Goal: Task Accomplishment & Management: Manage account settings

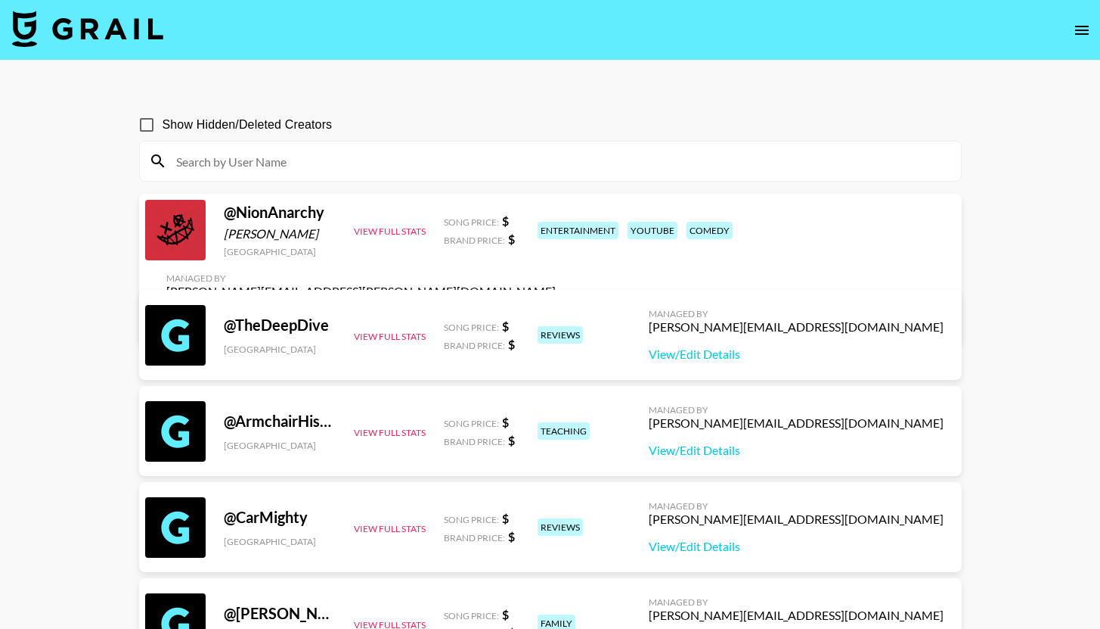
click at [546, 171] on input at bounding box center [559, 161] width 785 height 24
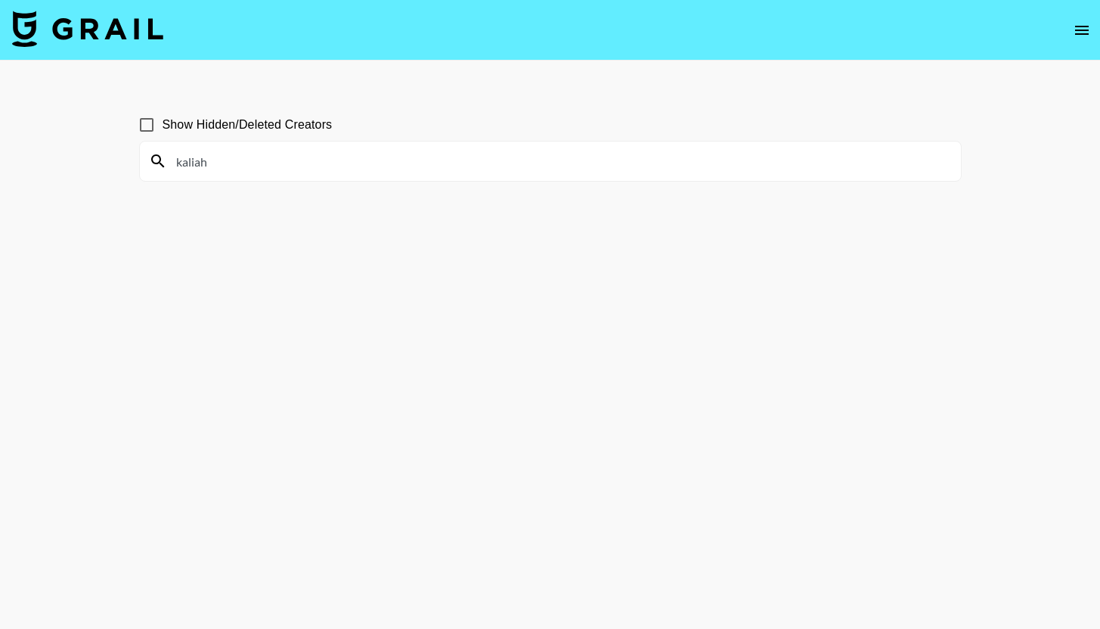
type input "kaliah"
click at [1085, 36] on icon "open drawer" at bounding box center [1082, 30] width 18 height 18
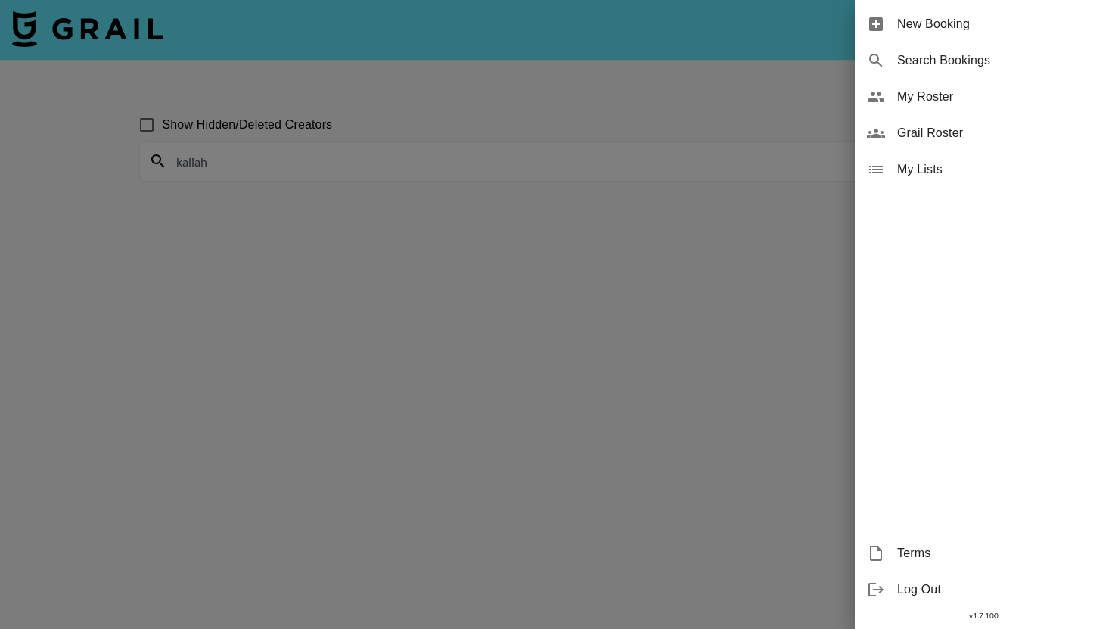
click at [937, 101] on span "My Roster" at bounding box center [998, 97] width 203 height 18
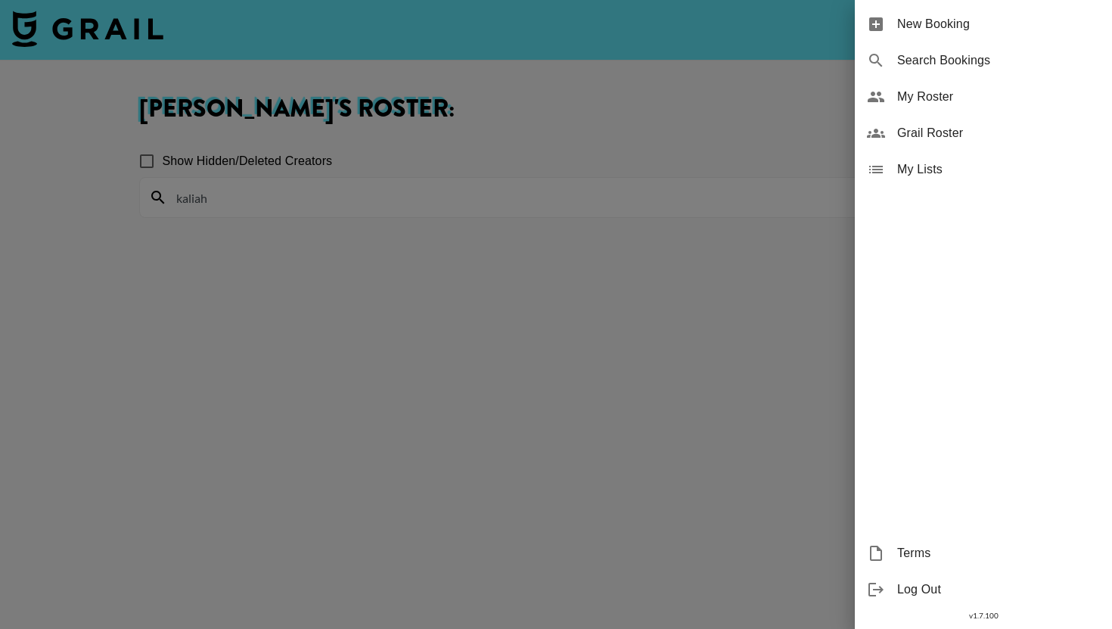
click at [943, 132] on span "Grail Roster" at bounding box center [998, 133] width 203 height 18
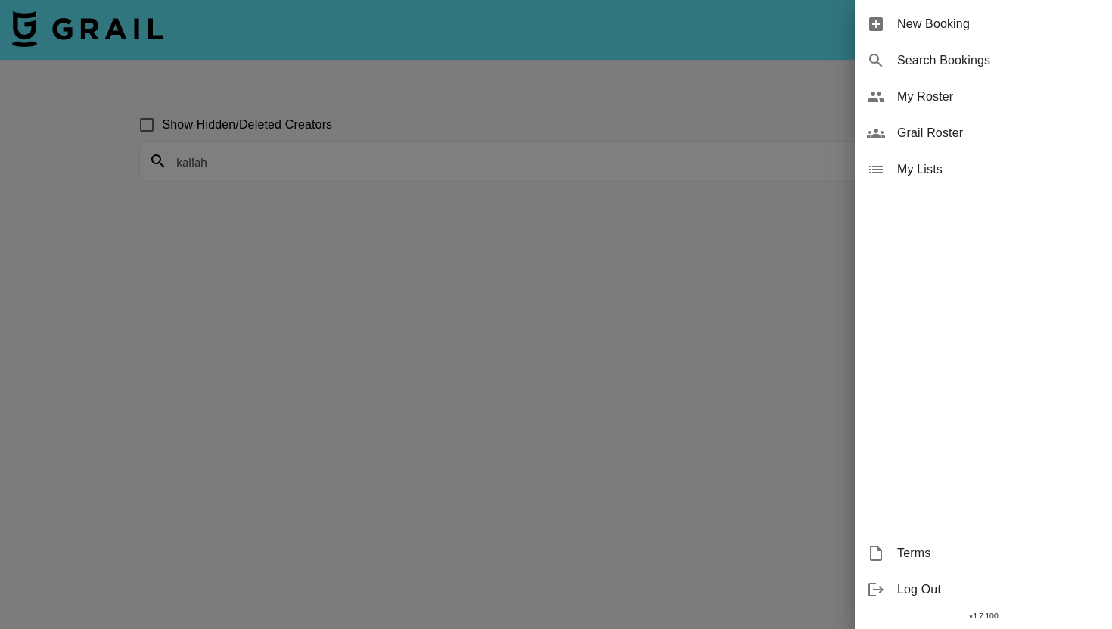
click at [519, 106] on div at bounding box center [556, 314] width 1112 height 629
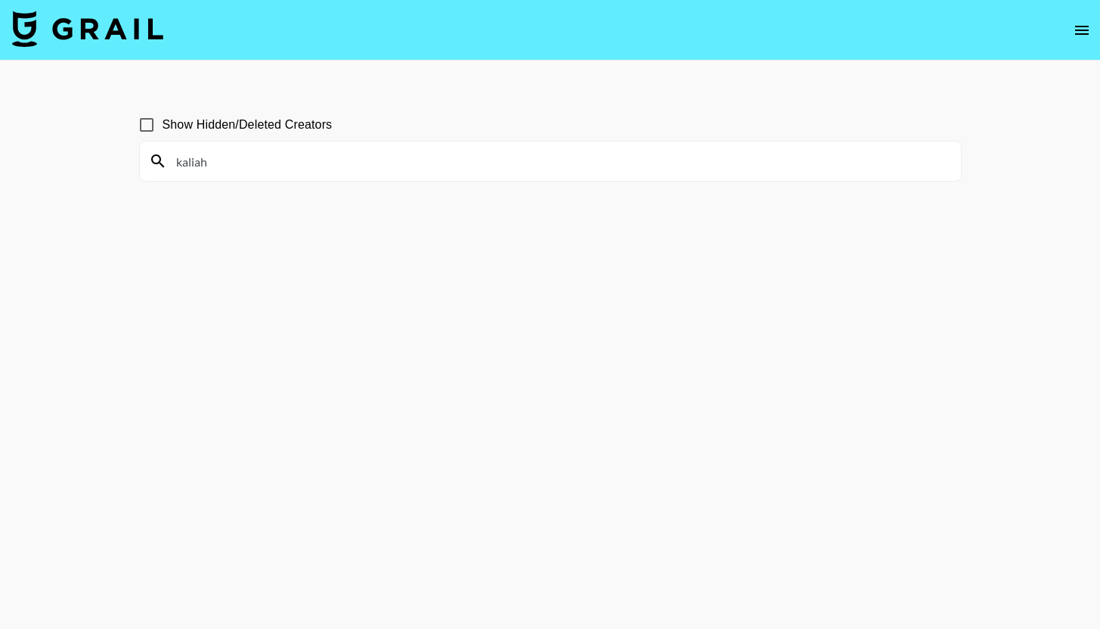
click at [408, 179] on div "kaliah" at bounding box center [550, 160] width 821 height 39
click at [406, 167] on input "kaliah" at bounding box center [559, 161] width 785 height 24
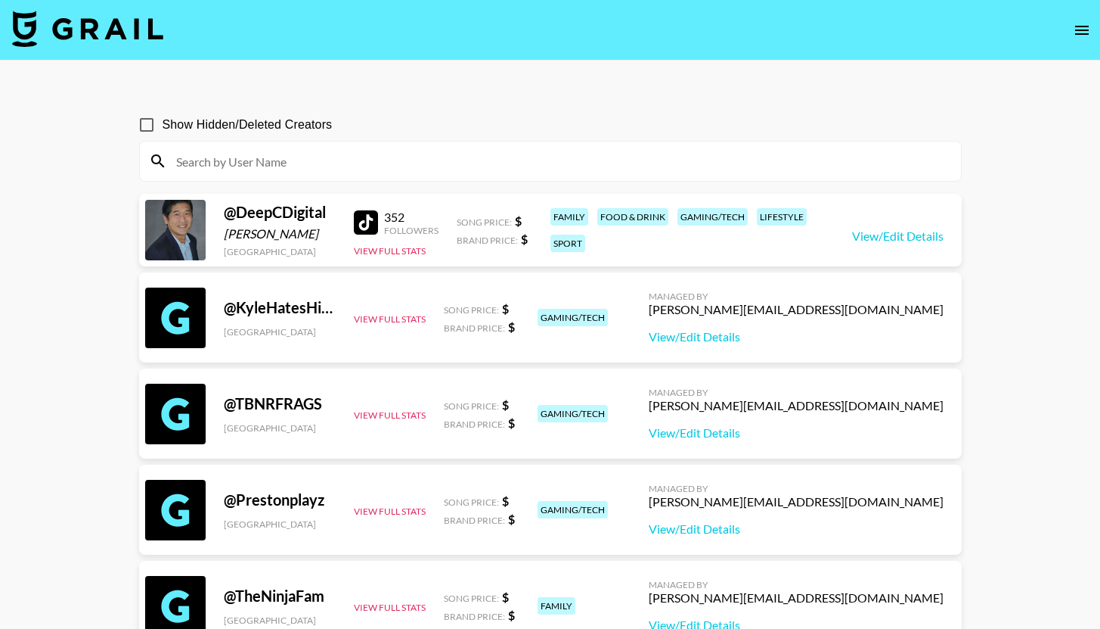
paste input "kailahrhian"
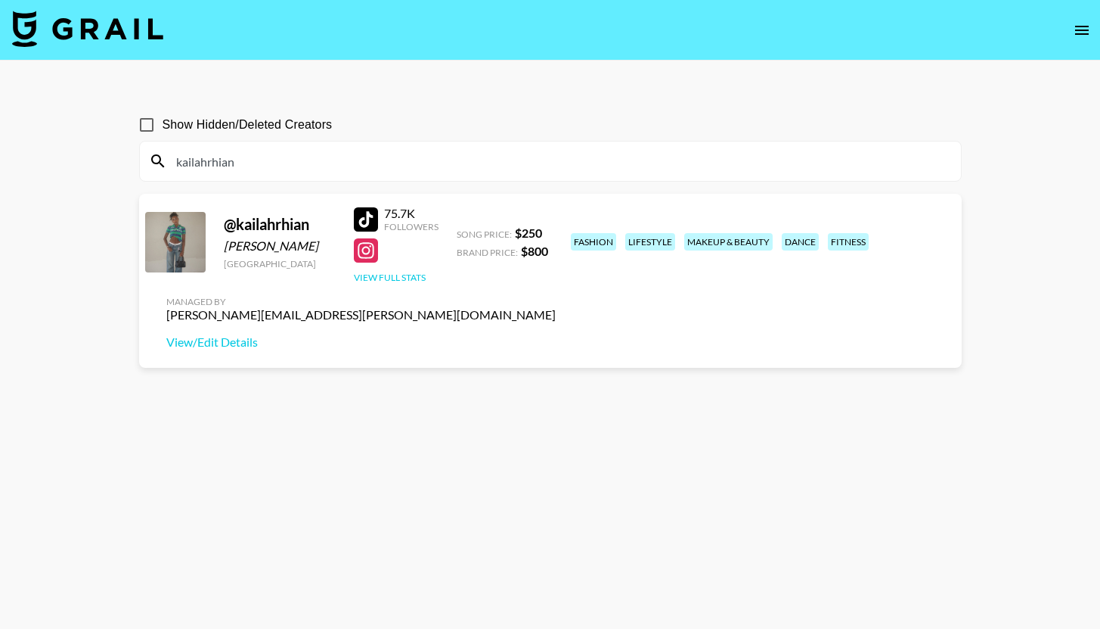
type input "kailahrhian"
click at [395, 281] on button "View Full Stats" at bounding box center [390, 277] width 72 height 11
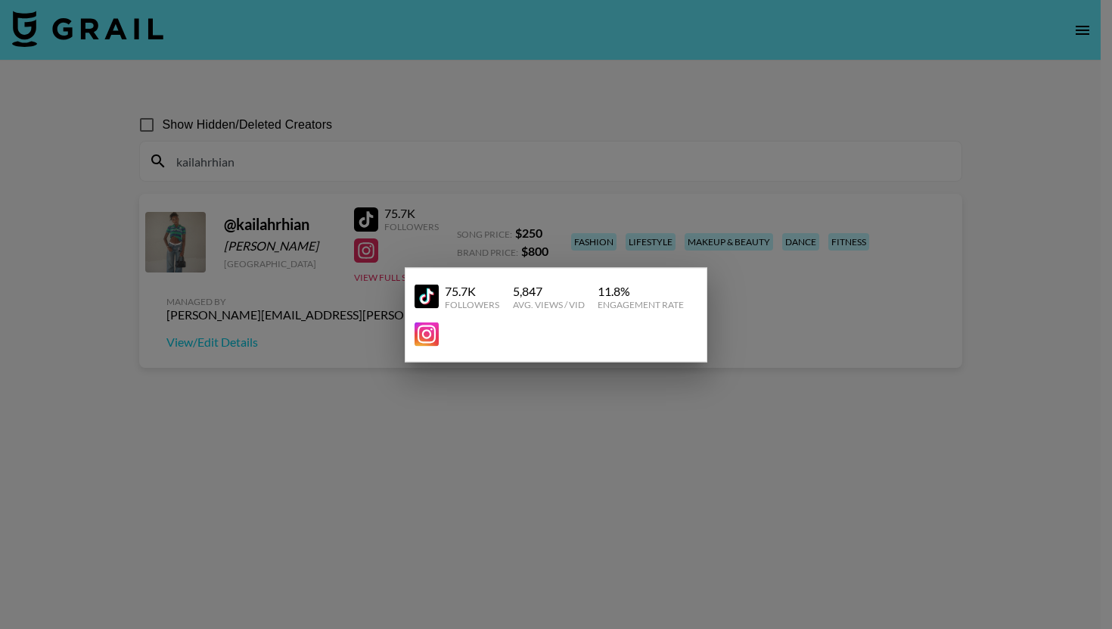
click at [940, 325] on div at bounding box center [556, 314] width 1112 height 629
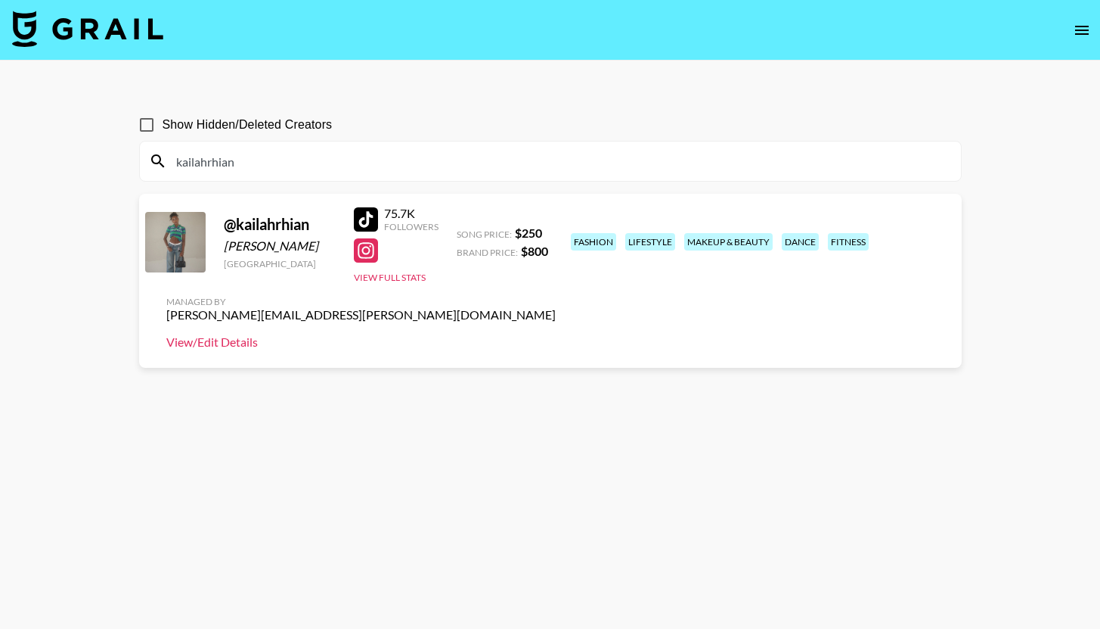
click at [556, 334] on link "View/Edit Details" at bounding box center [361, 341] width 390 height 15
click at [1082, 29] on icon "open drawer" at bounding box center [1082, 30] width 14 height 9
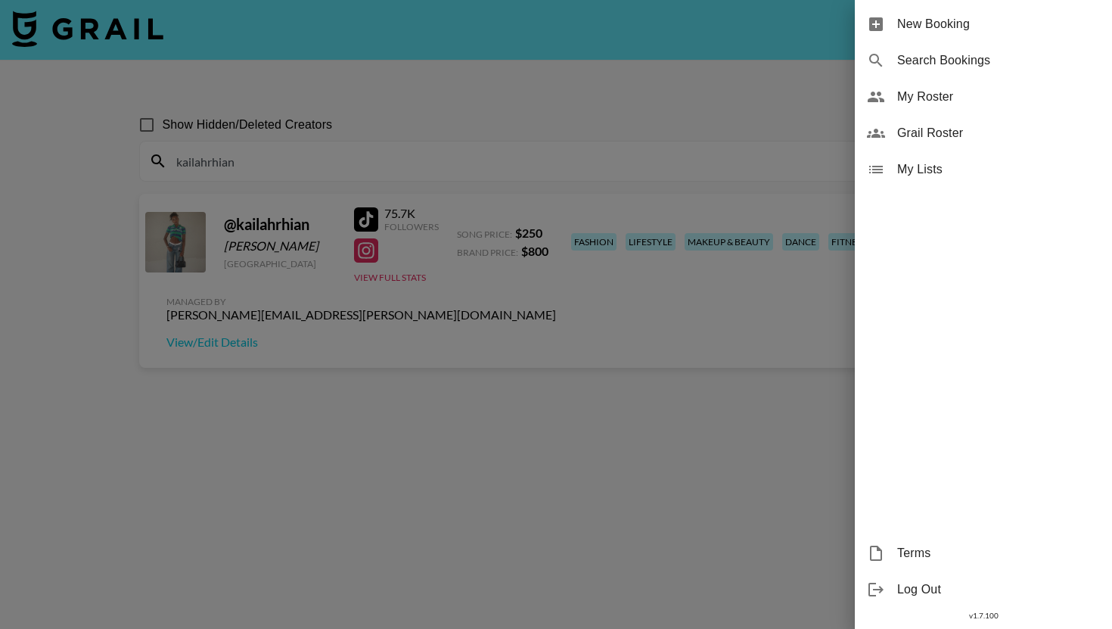
click at [970, 107] on div "My Roster" at bounding box center [983, 97] width 257 height 36
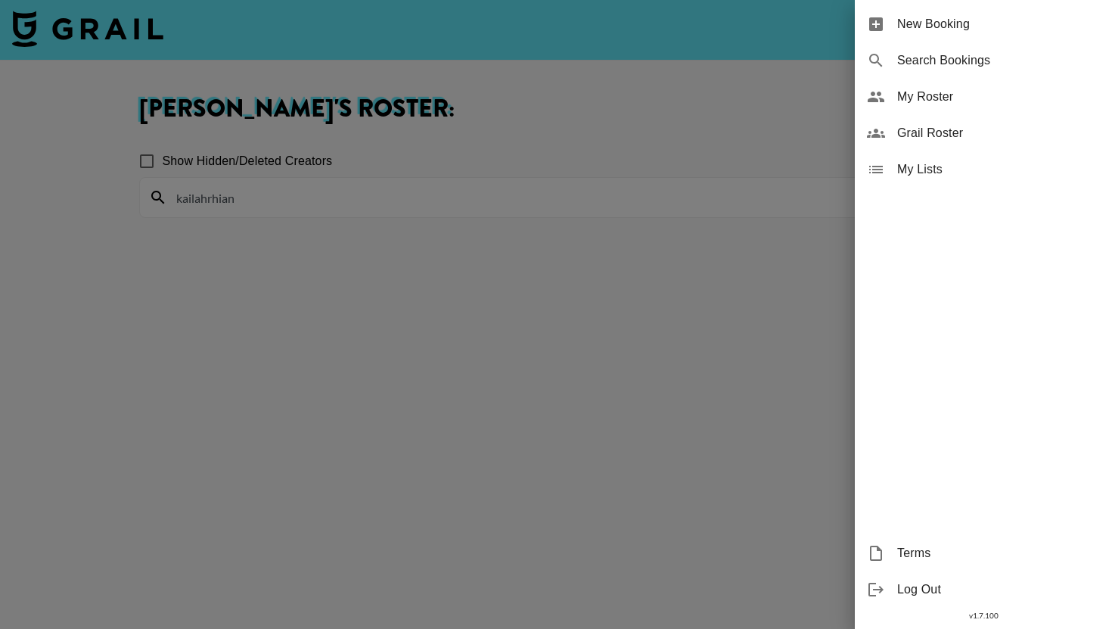
click at [449, 119] on div at bounding box center [556, 314] width 1112 height 629
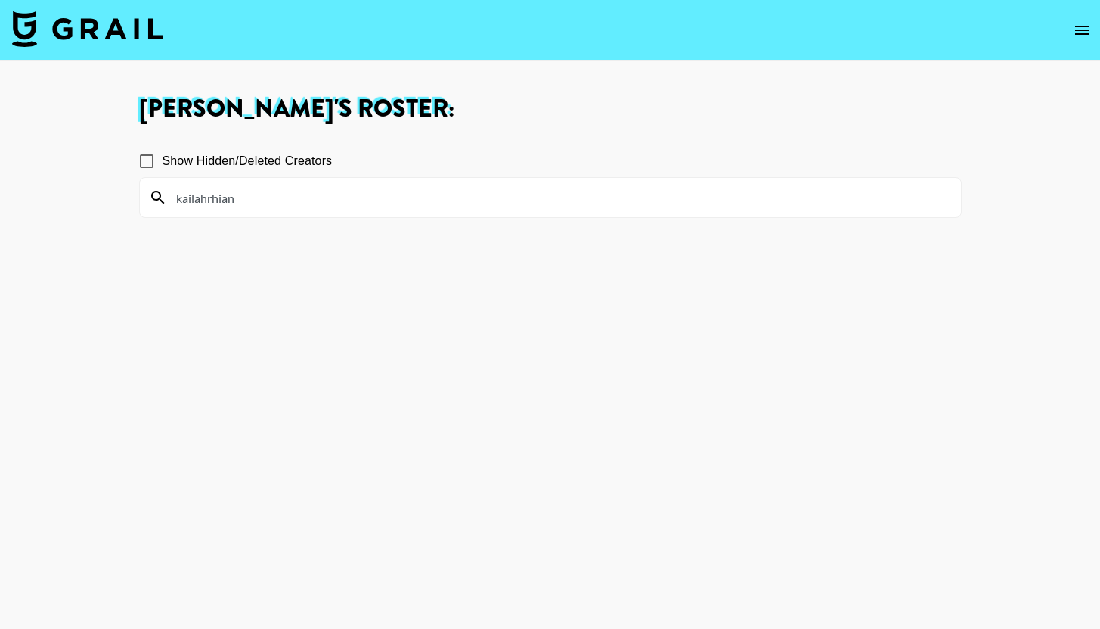
click at [419, 200] on input "kailahrhian" at bounding box center [559, 197] width 785 height 24
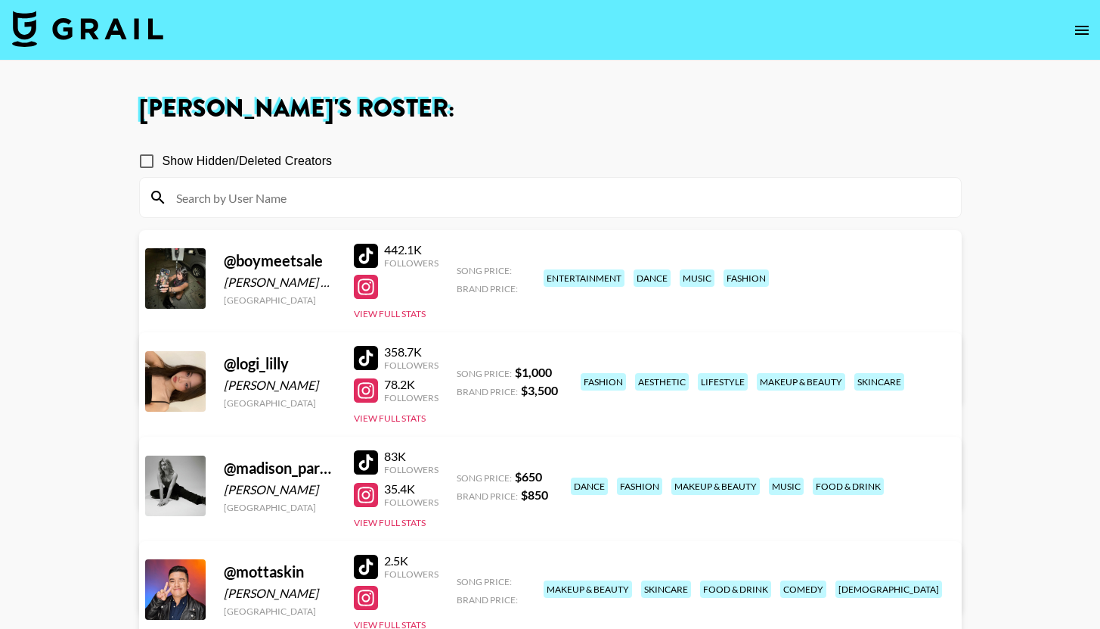
click at [482, 141] on section "Show Hidden/Deleted Creators" at bounding box center [550, 175] width 823 height 85
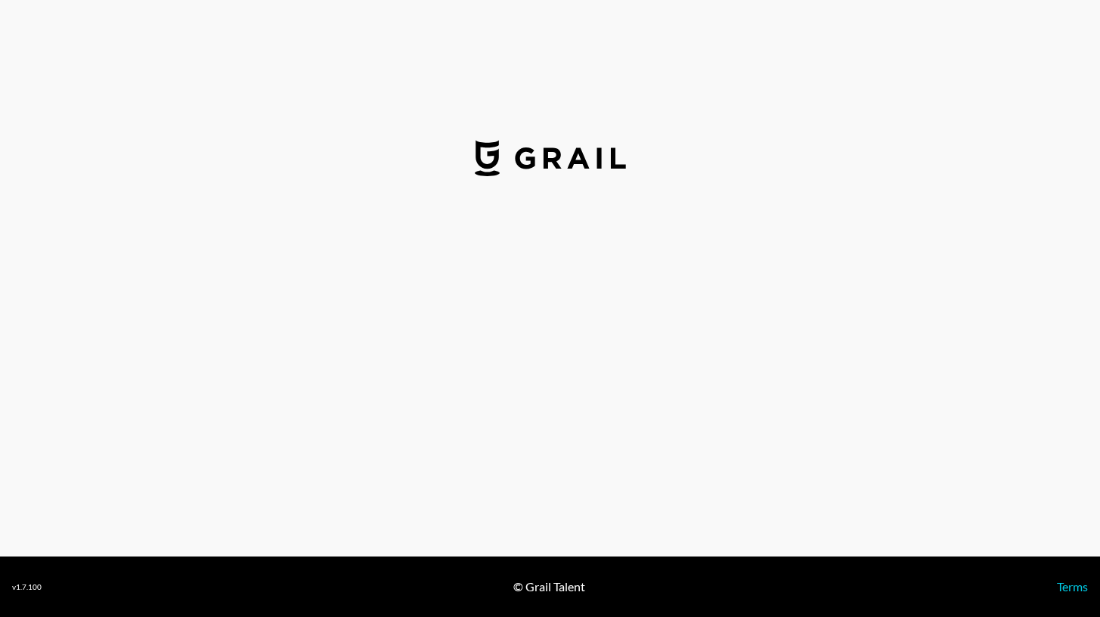
select select "USD"
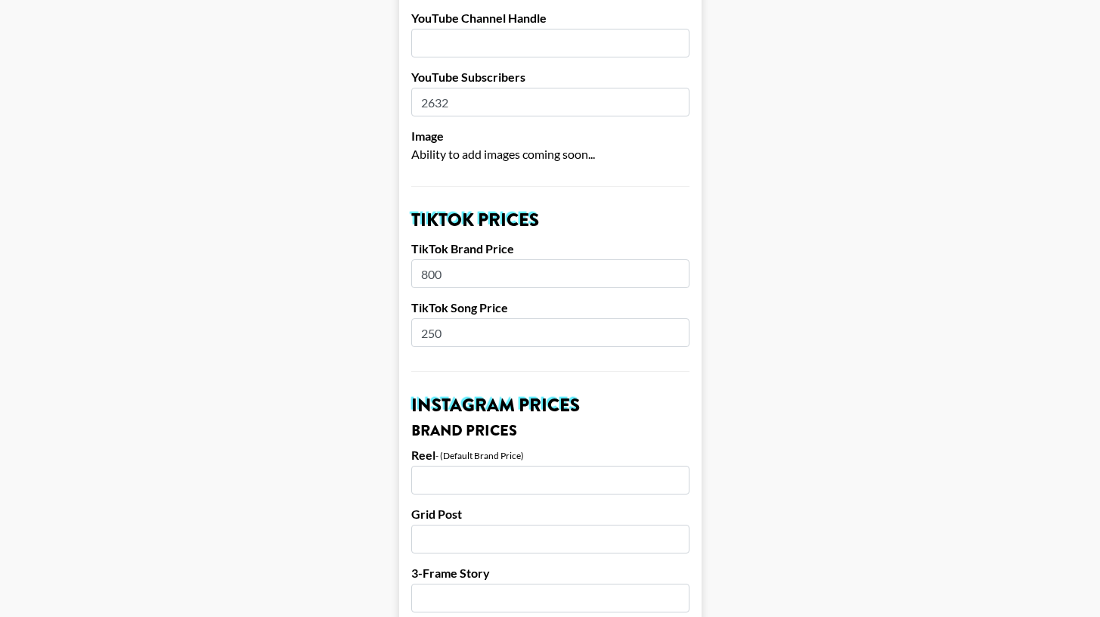
scroll to position [408, 0]
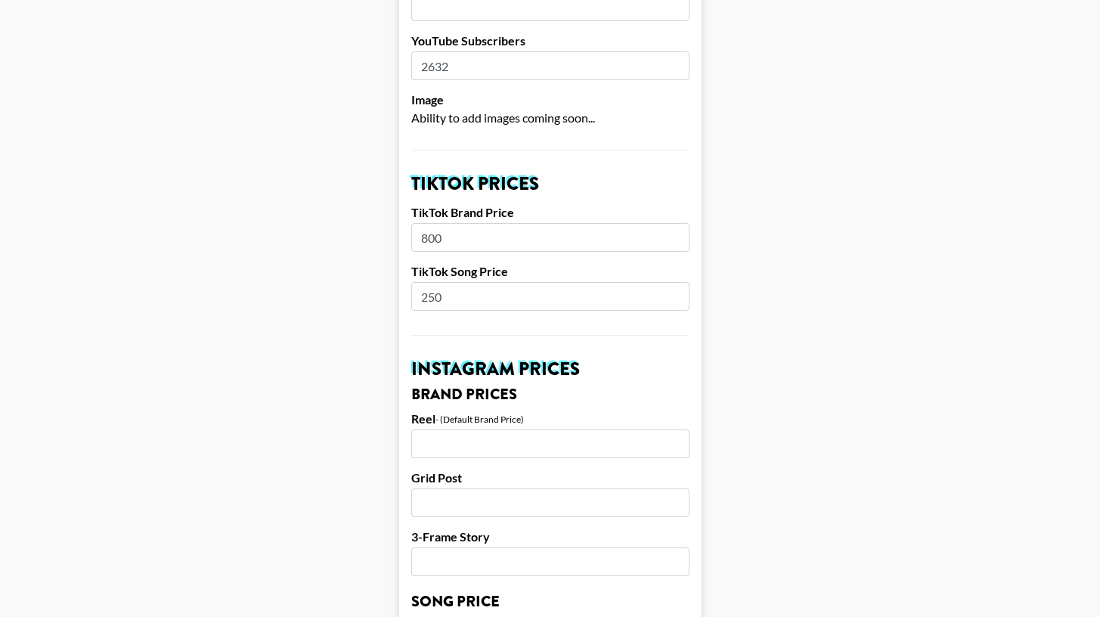
click at [545, 225] on input "800" at bounding box center [550, 237] width 278 height 29
type input "1000"
click at [784, 315] on main "Airtable ID: recfufXv8ZSWxk5UV Manager(s) emily.vang@grail-talent.com ​ TikTok …" at bounding box center [550, 628] width 1076 height 1904
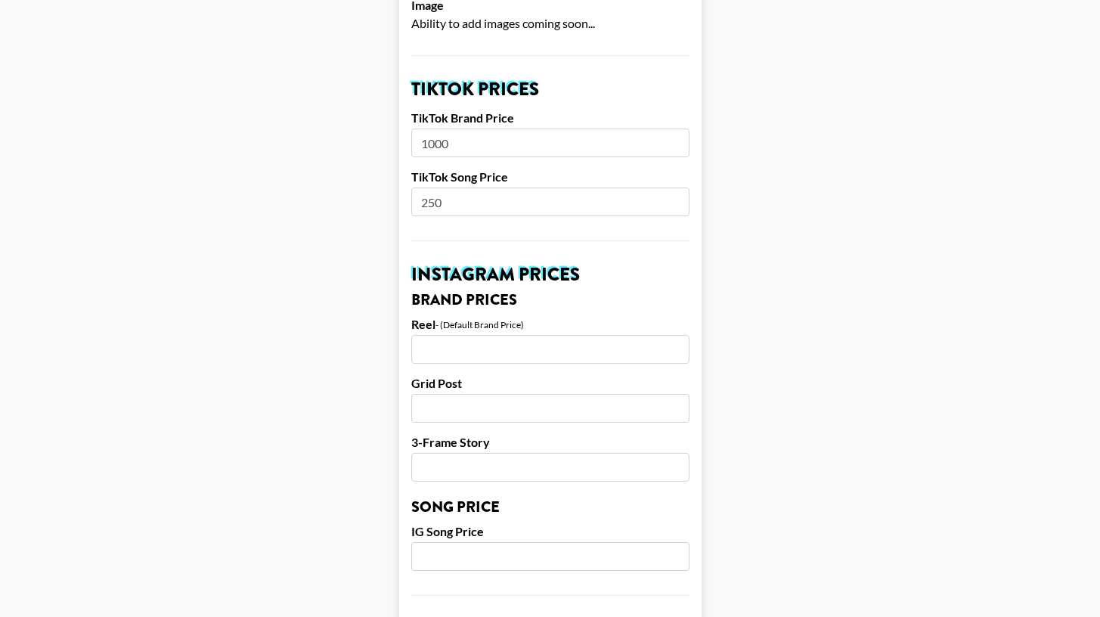
scroll to position [523, 0]
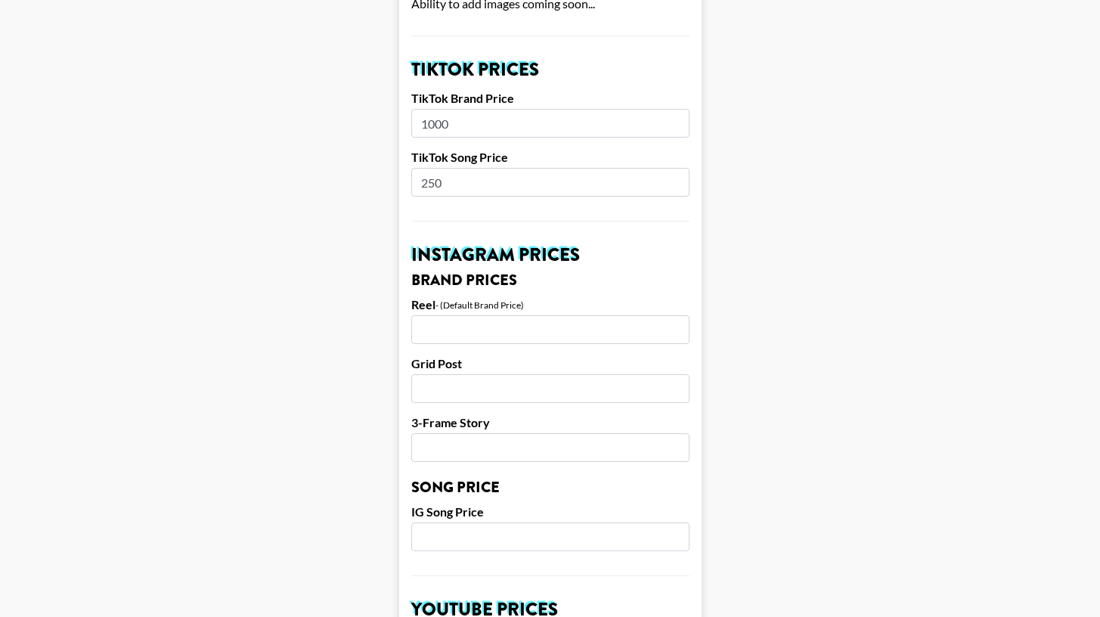
click at [591, 320] on input "number" at bounding box center [550, 329] width 278 height 29
type input "550"
click at [547, 374] on input "number" at bounding box center [550, 388] width 278 height 29
type input "400"
click at [528, 433] on input "number" at bounding box center [550, 447] width 278 height 29
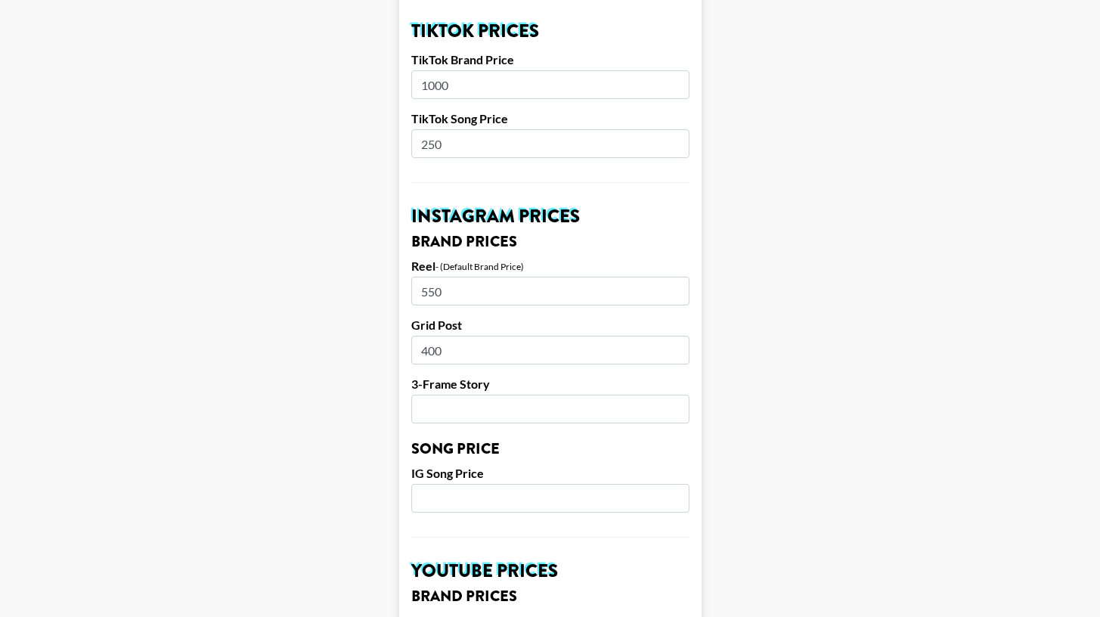
scroll to position [567, 0]
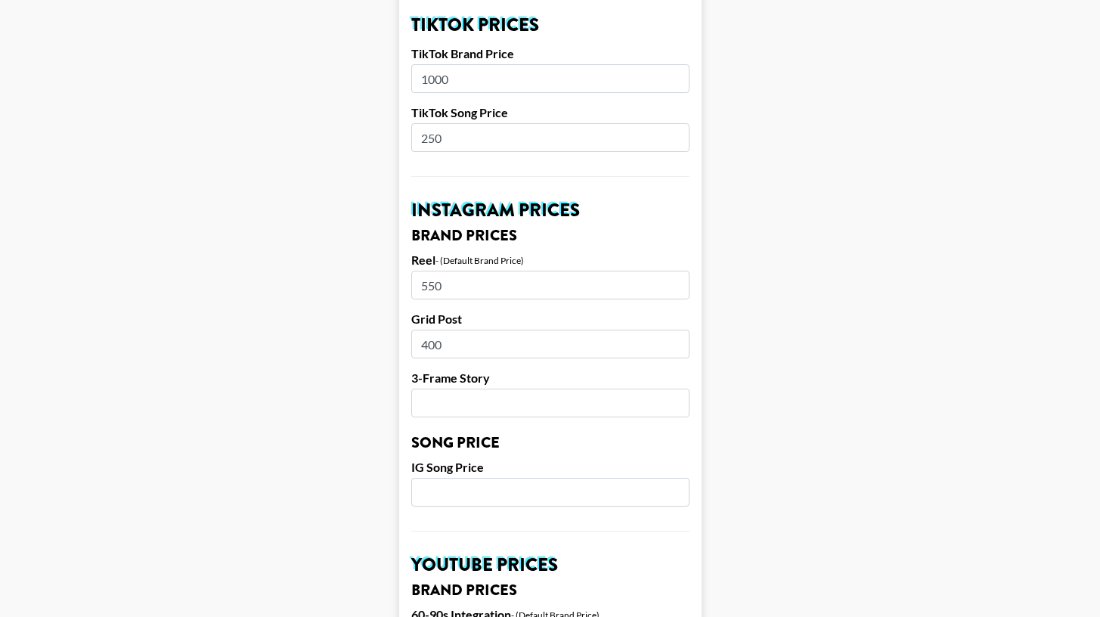
click at [526, 389] on input "number" at bounding box center [550, 403] width 278 height 29
type input "150"
click at [828, 232] on main "Airtable ID: recfufXv8ZSWxk5UV Manager(s) emily.vang@grail-talent.com ​ TikTok …" at bounding box center [550, 469] width 1076 height 1904
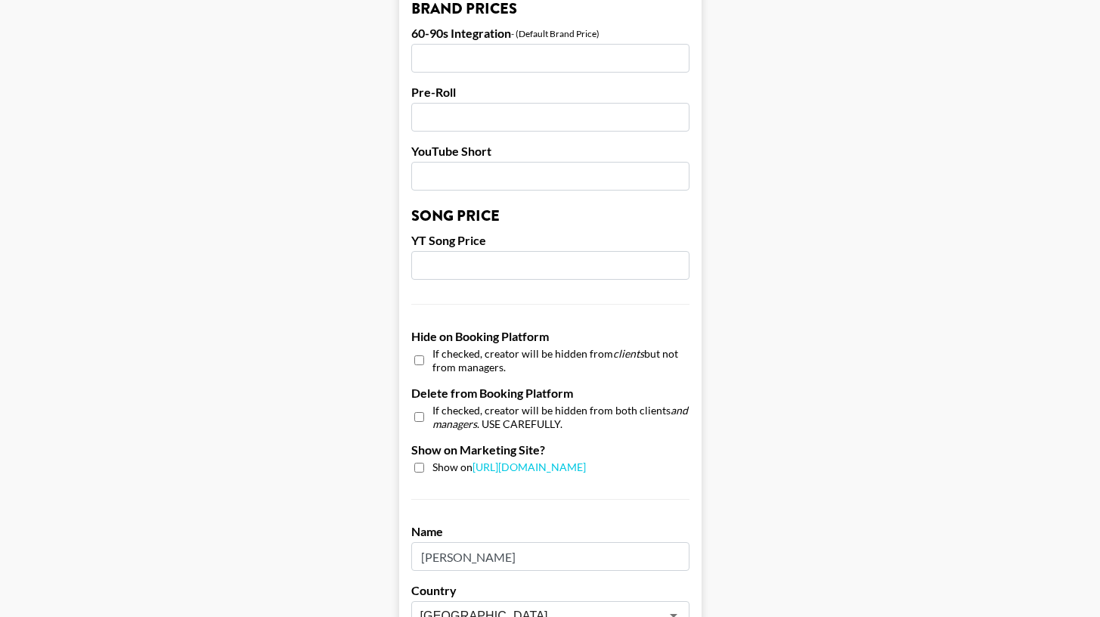
scroll to position [1162, 0]
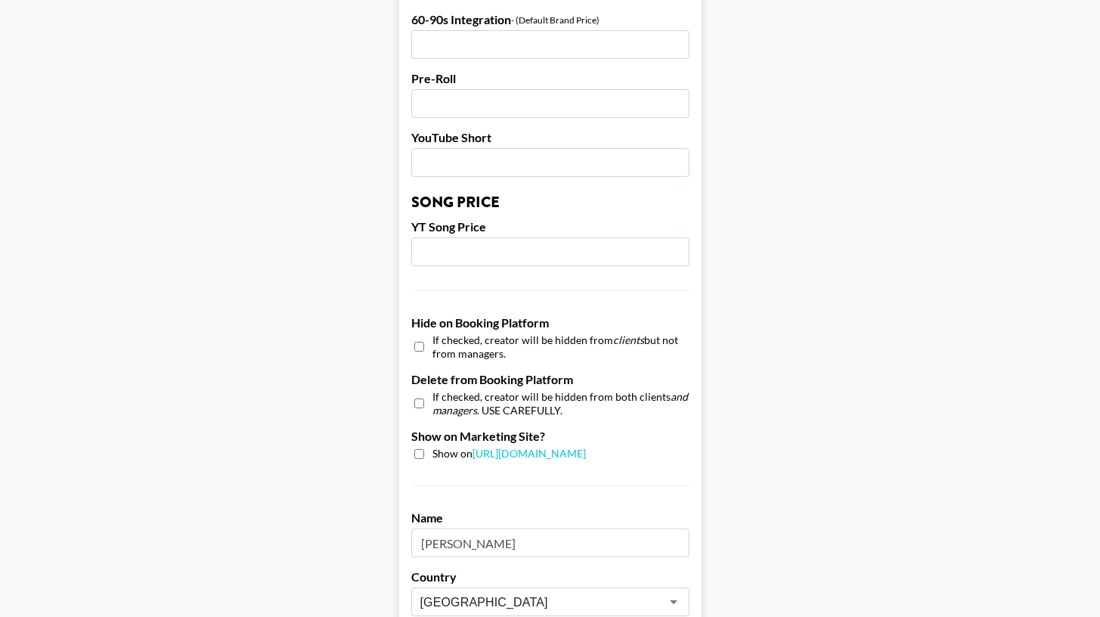
click at [422, 449] on input "checkbox" at bounding box center [419, 454] width 10 height 10
checkbox input "true"
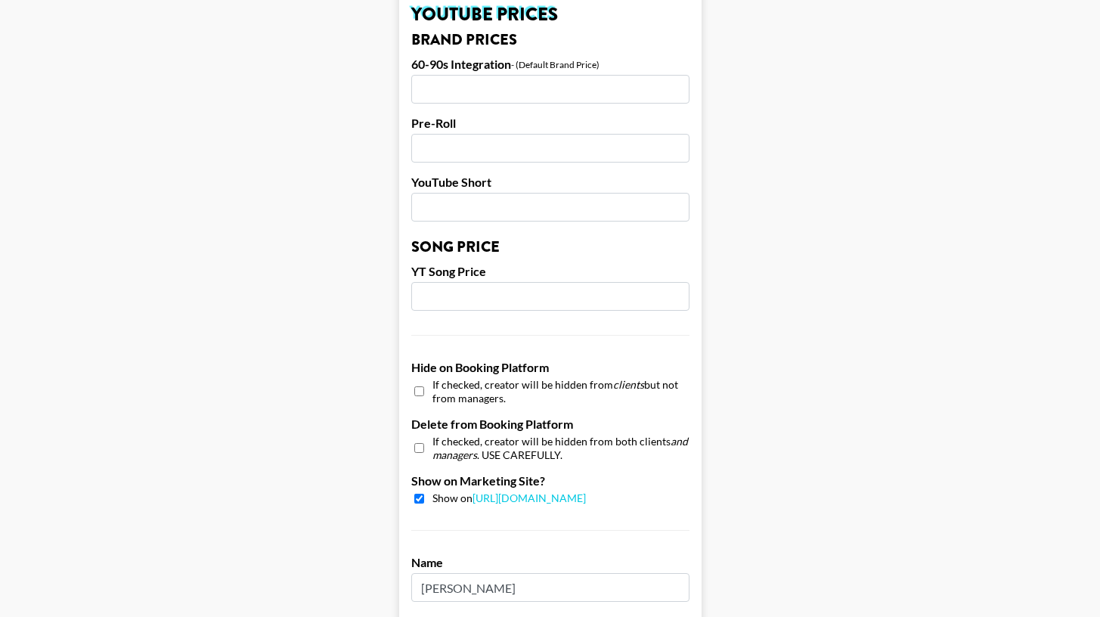
scroll to position [1435, 0]
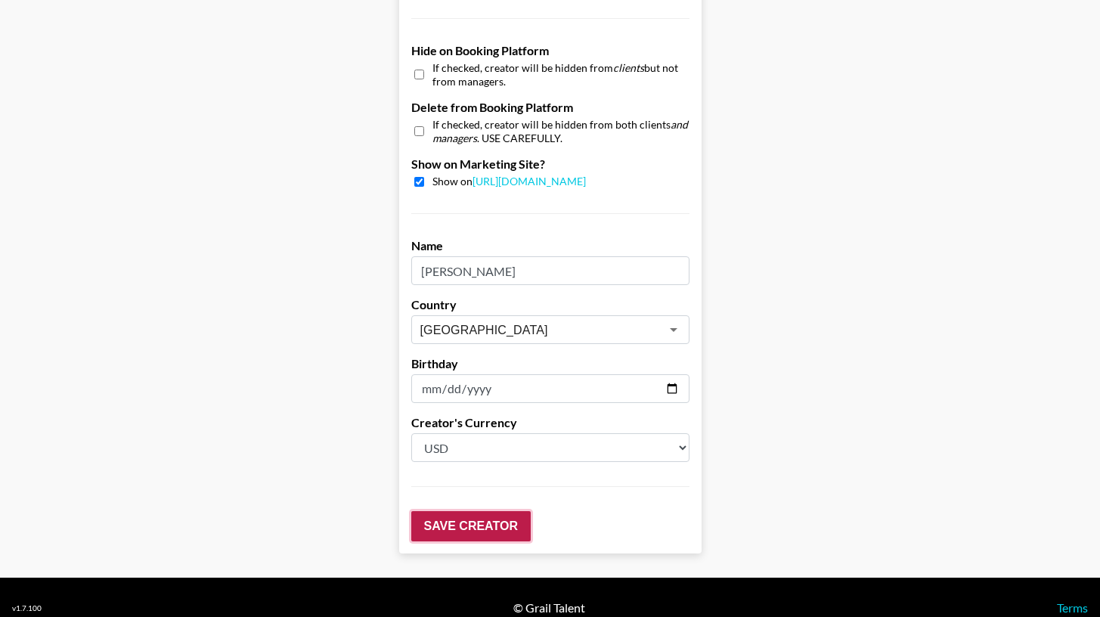
click at [457, 511] on input "Save Creator" at bounding box center [470, 526] width 119 height 30
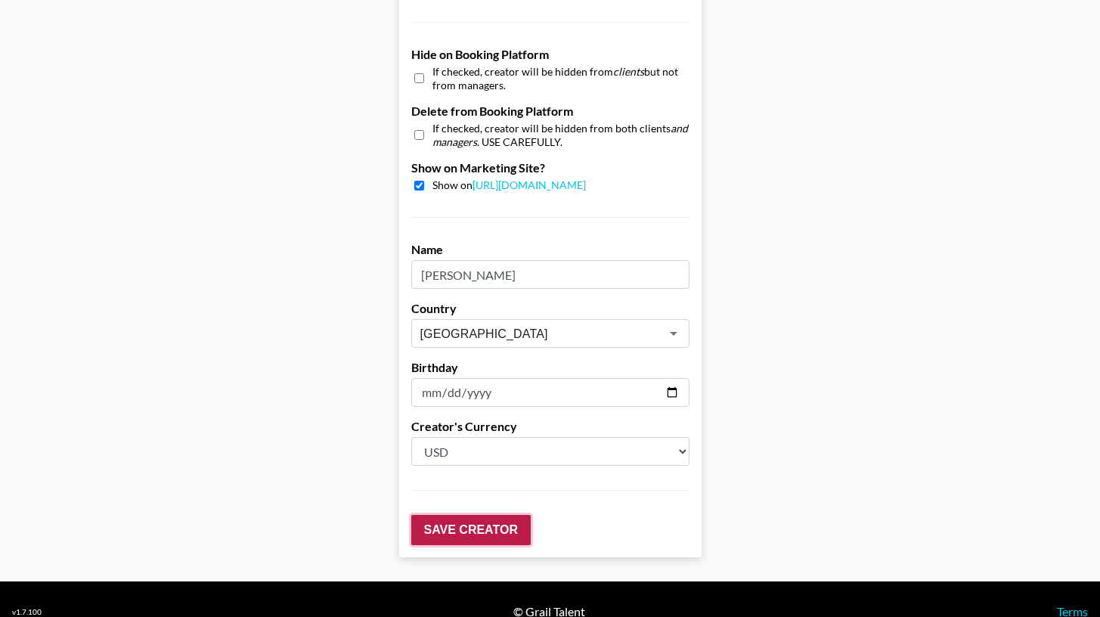
scroll to position [1483, 0]
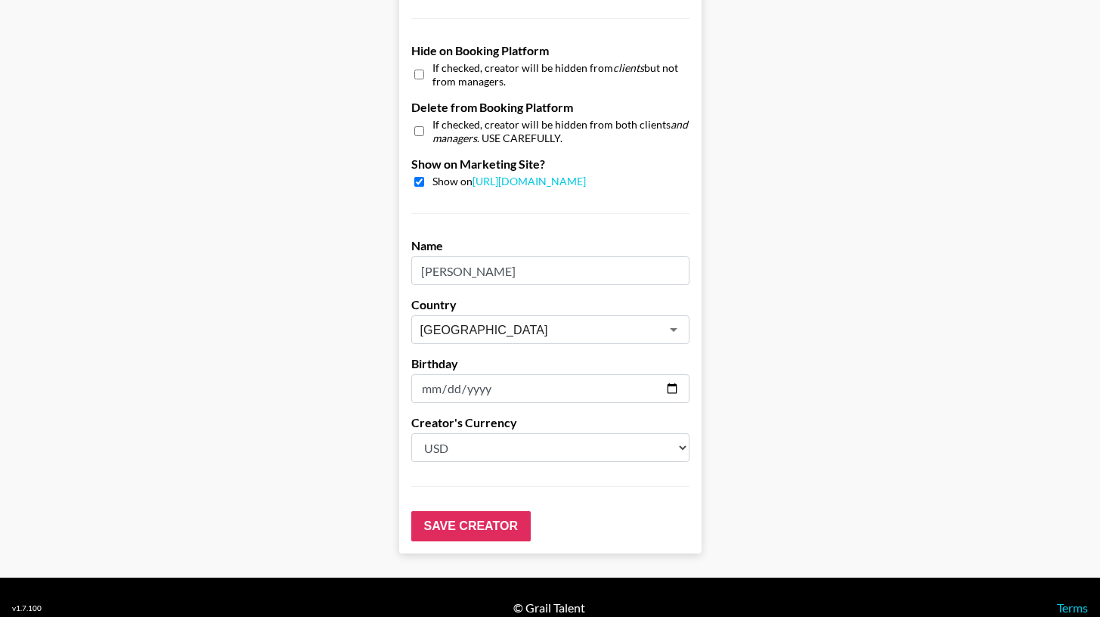
drag, startPoint x: 554, startPoint y: 252, endPoint x: 402, endPoint y: 245, distance: 152.2
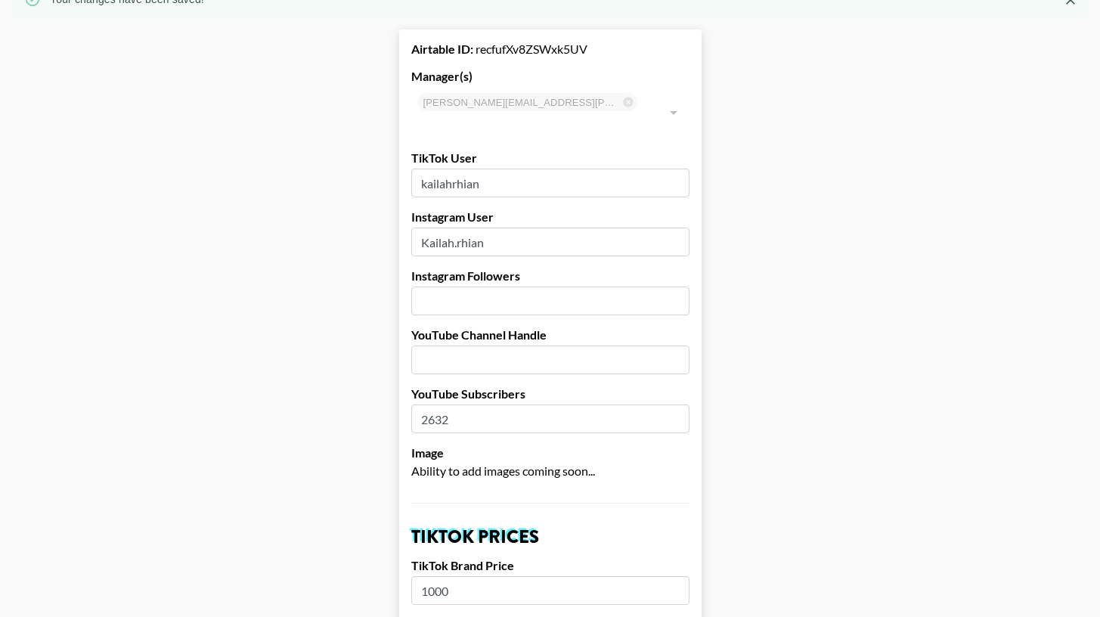
scroll to position [0, 0]
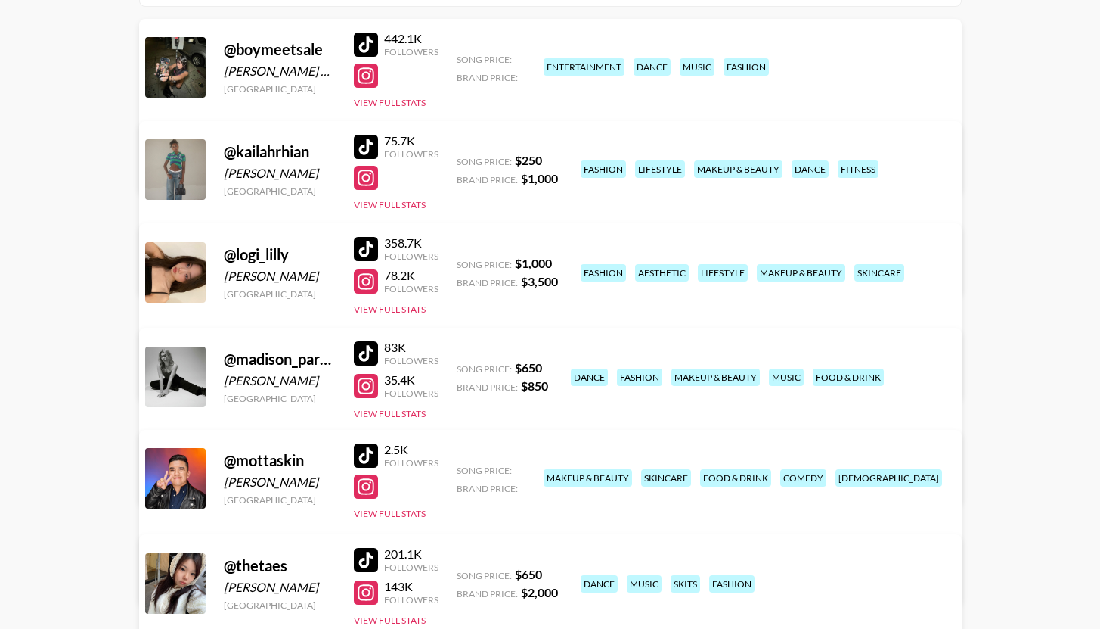
scroll to position [269, 0]
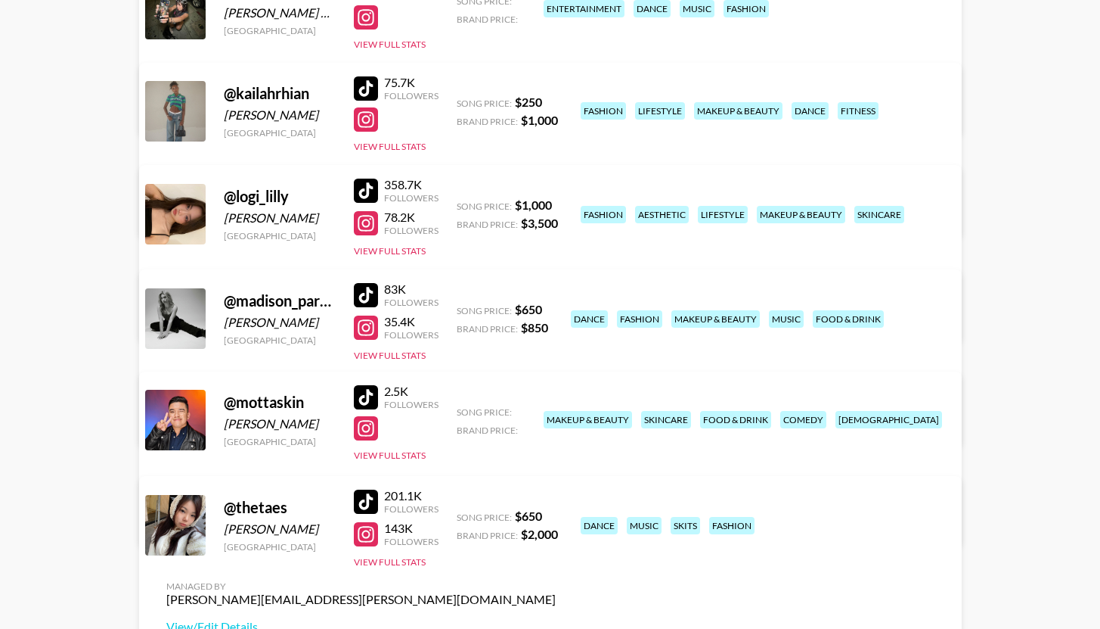
click at [365, 292] on div at bounding box center [366, 295] width 24 height 24
click at [375, 332] on div at bounding box center [366, 327] width 24 height 24
click at [365, 291] on div at bounding box center [366, 295] width 24 height 24
click at [556, 412] on link "View/Edit Details" at bounding box center [361, 419] width 390 height 15
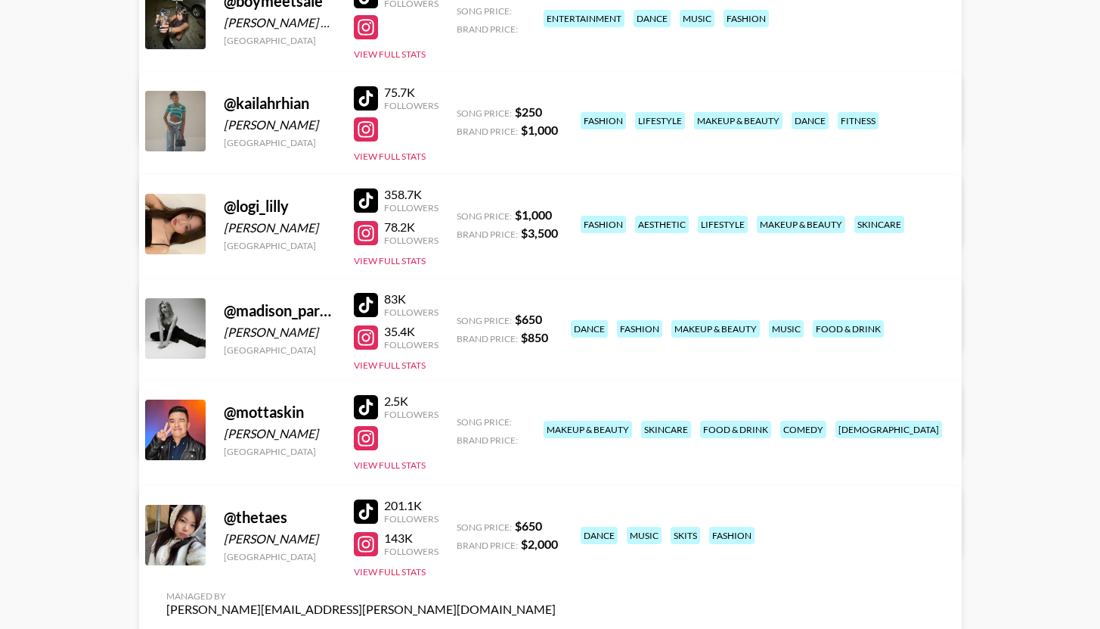
scroll to position [248, 0]
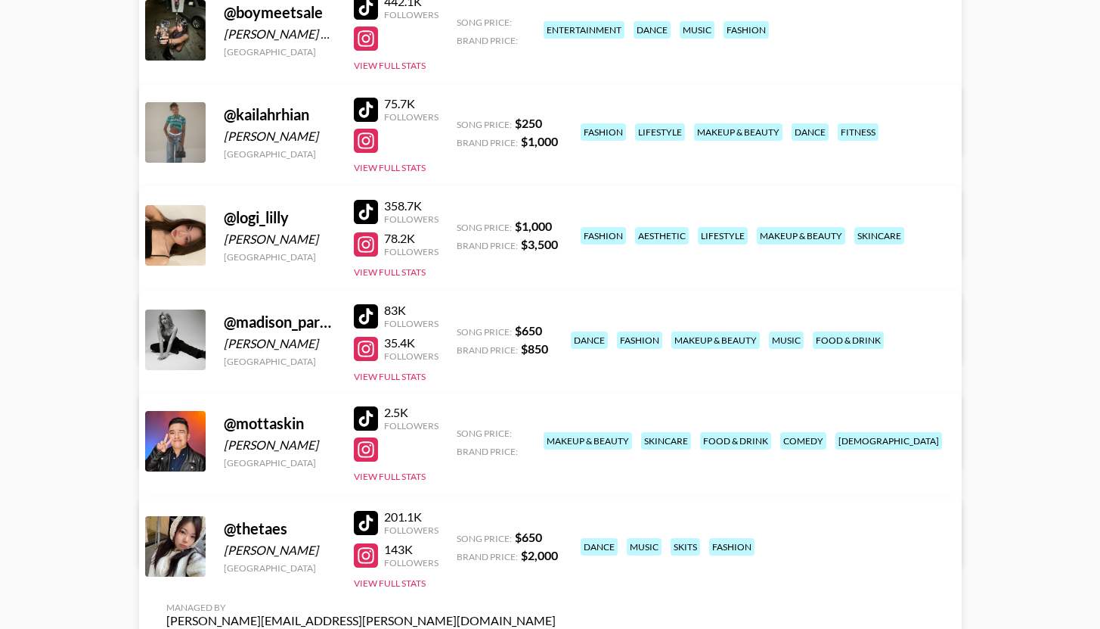
click at [556, 329] on link "View/Edit Details" at bounding box center [361, 336] width 390 height 15
click at [365, 200] on div at bounding box center [366, 212] width 24 height 24
click at [359, 242] on div at bounding box center [366, 244] width 24 height 24
click at [358, 413] on div at bounding box center [366, 418] width 24 height 24
click at [362, 113] on div at bounding box center [366, 110] width 24 height 24
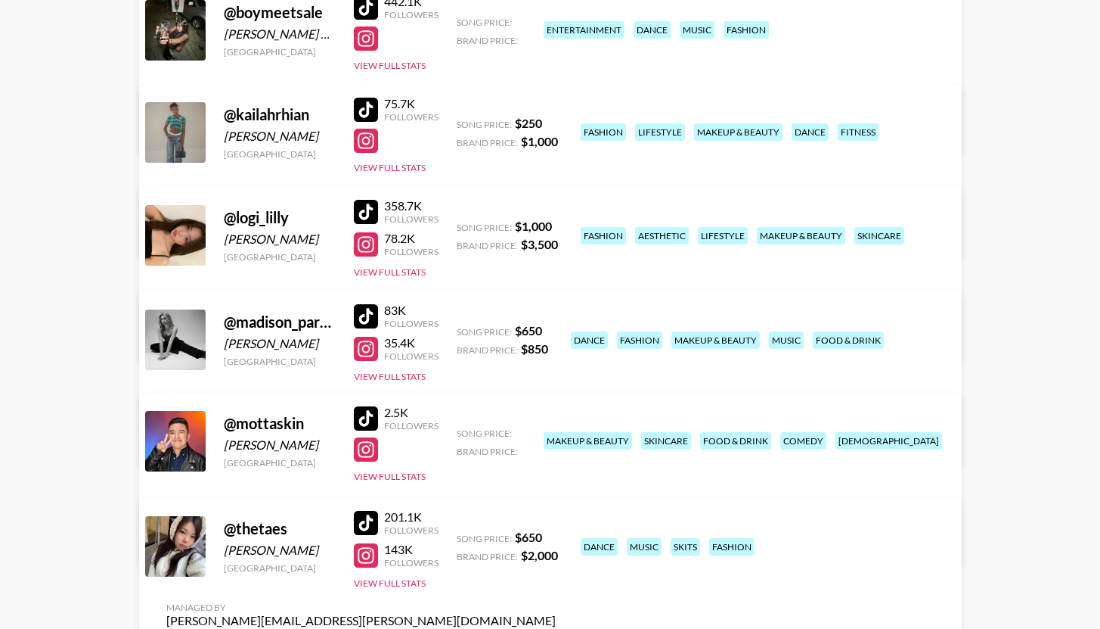
click at [556, 329] on link "View/Edit Details" at bounding box center [361, 336] width 390 height 15
click at [556, 433] on link "View/Edit Details" at bounding box center [361, 440] width 390 height 15
click at [365, 517] on div at bounding box center [366, 523] width 24 height 24
click at [372, 553] on div at bounding box center [366, 555] width 24 height 24
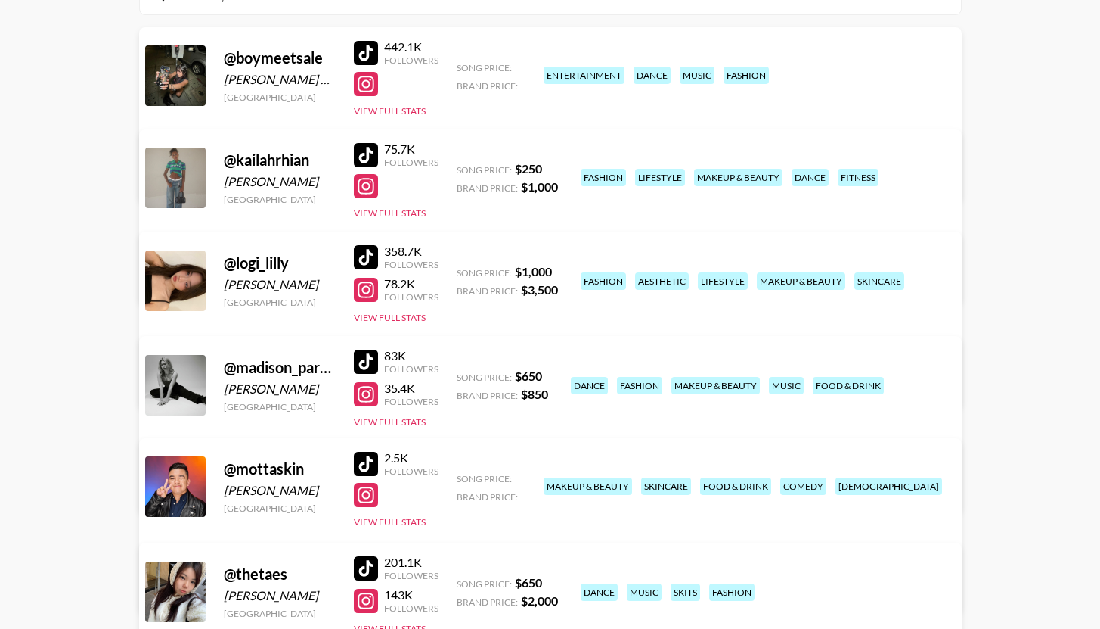
scroll to position [183, 0]
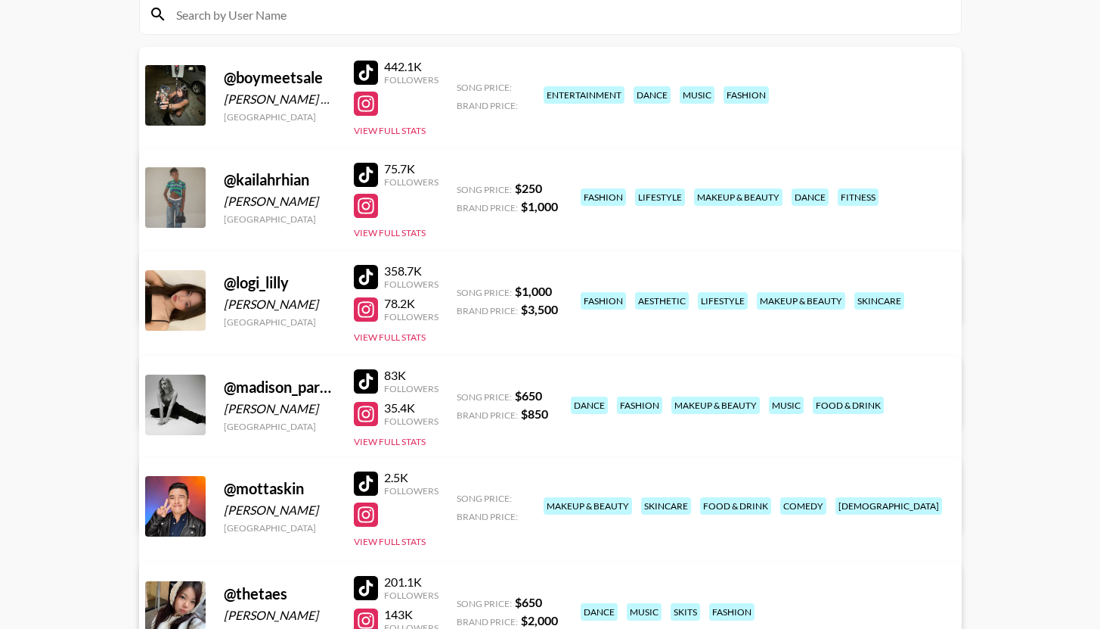
click at [363, 63] on div at bounding box center [366, 73] width 24 height 24
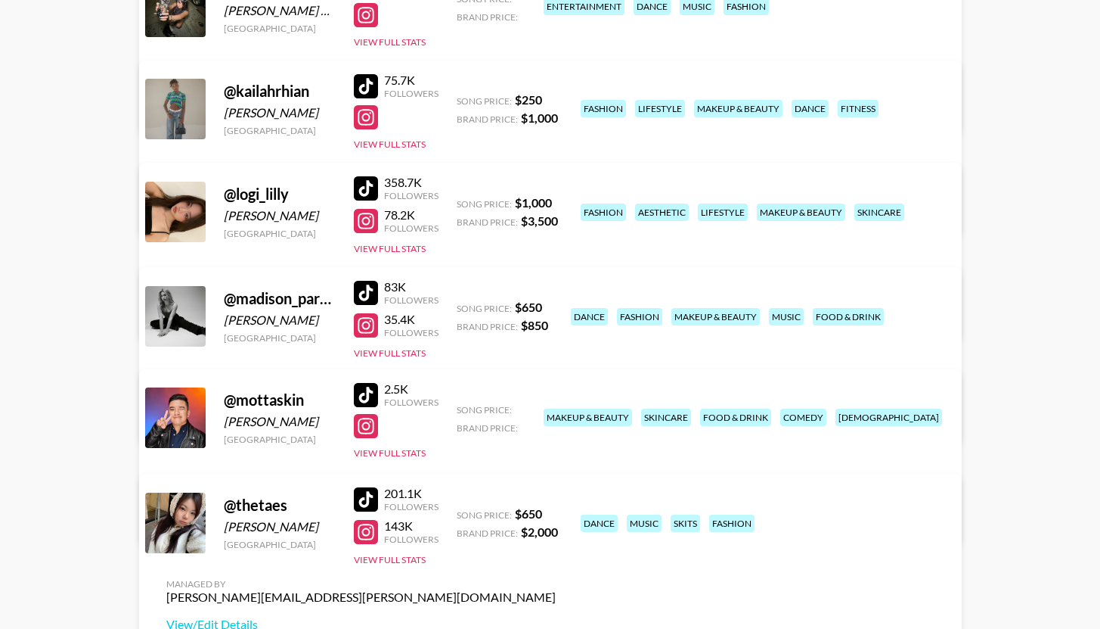
scroll to position [349, 0]
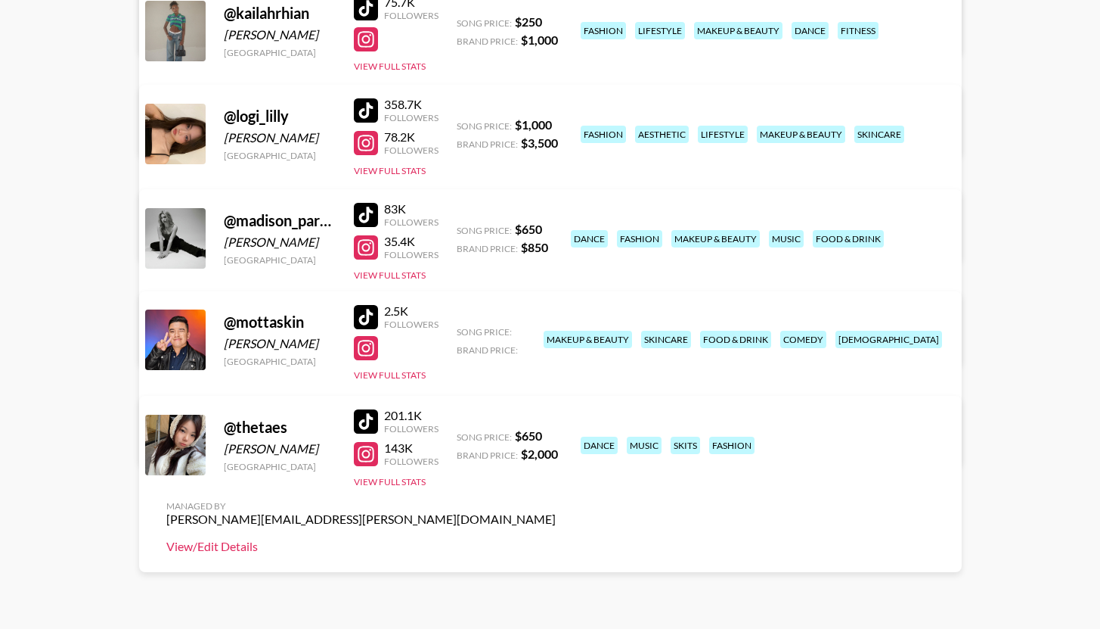
click at [556, 539] on link "View/Edit Details" at bounding box center [361, 546] width 390 height 15
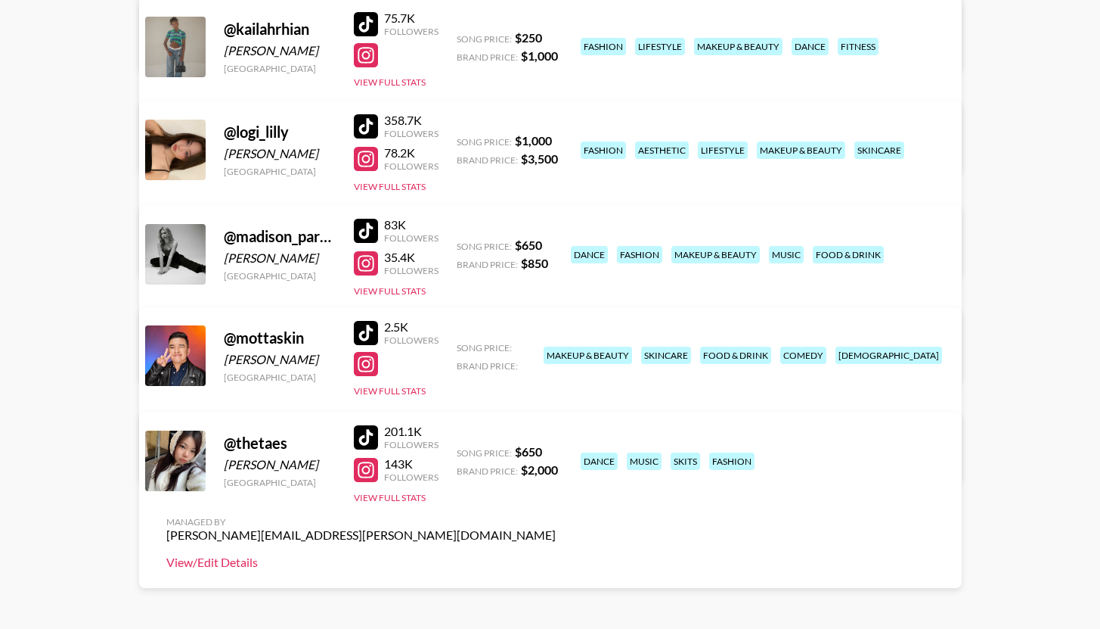
scroll to position [0, 0]
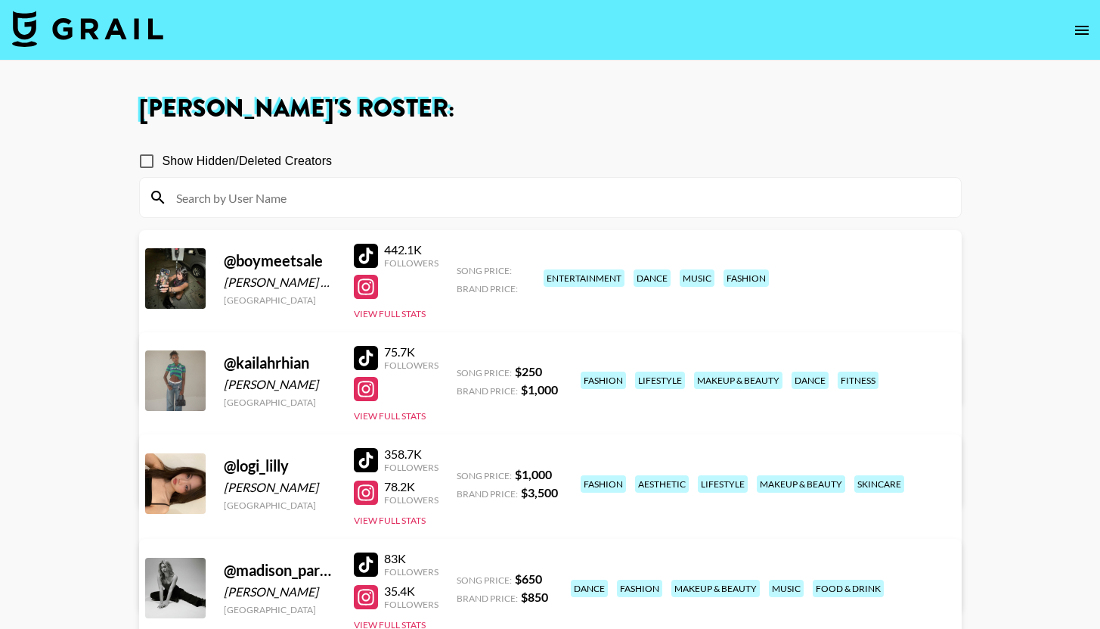
click at [556, 371] on link "View/Edit Details" at bounding box center [361, 378] width 390 height 15
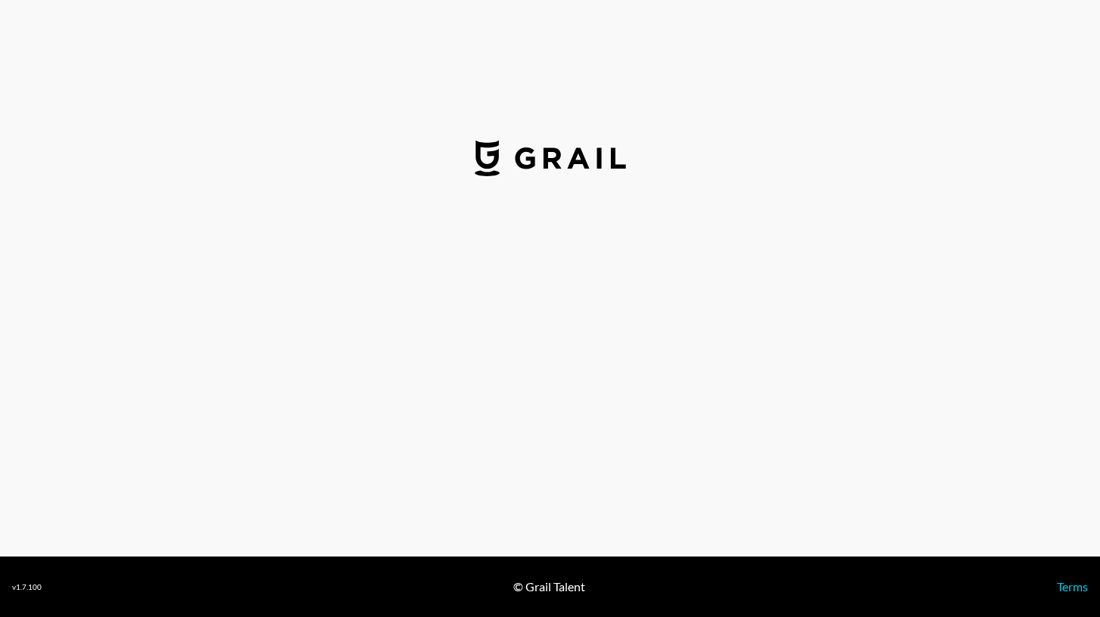
select select "USD"
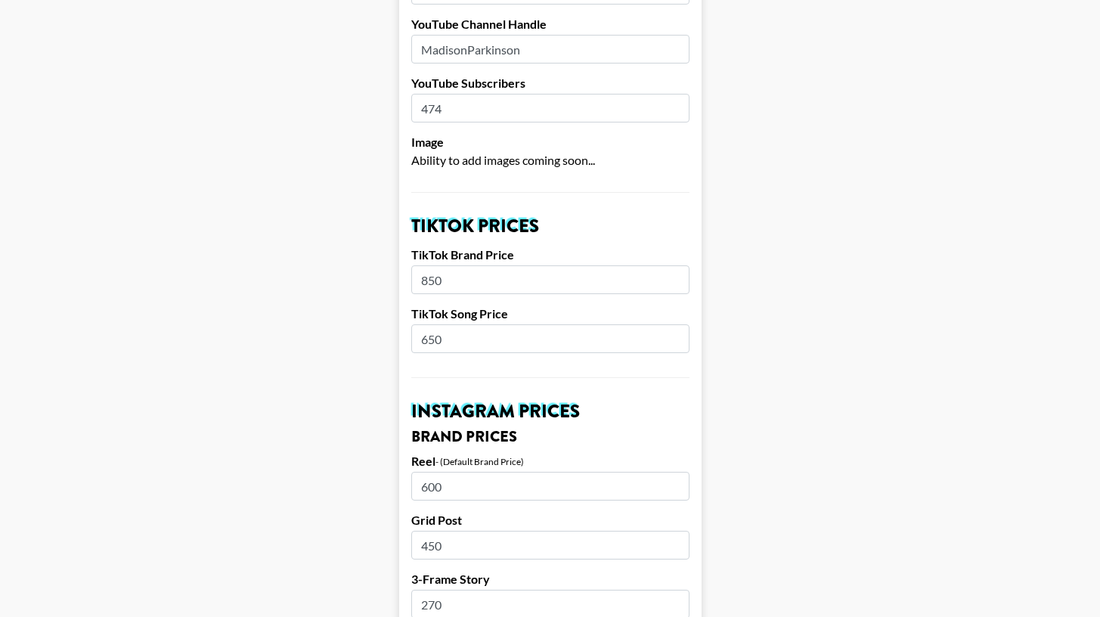
scroll to position [374, 0]
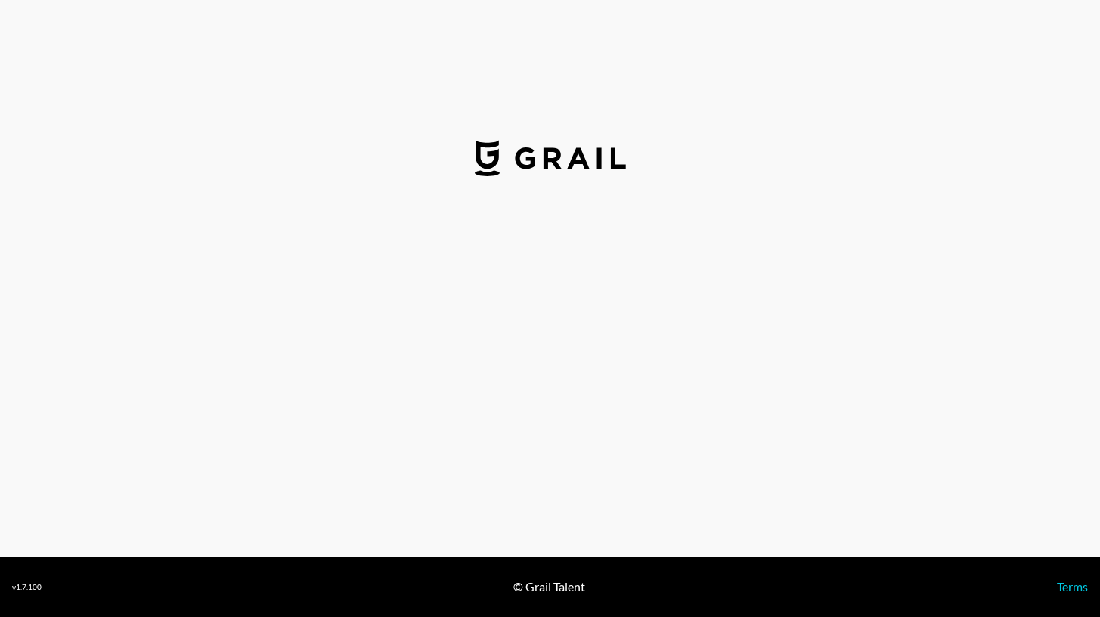
select select "USD"
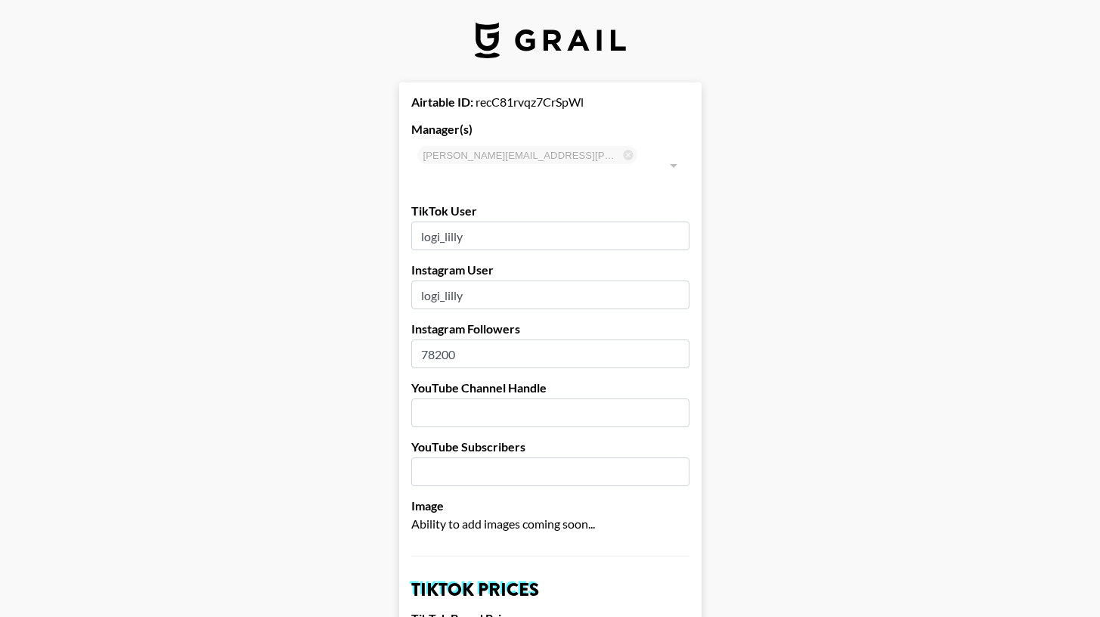
scroll to position [3, 0]
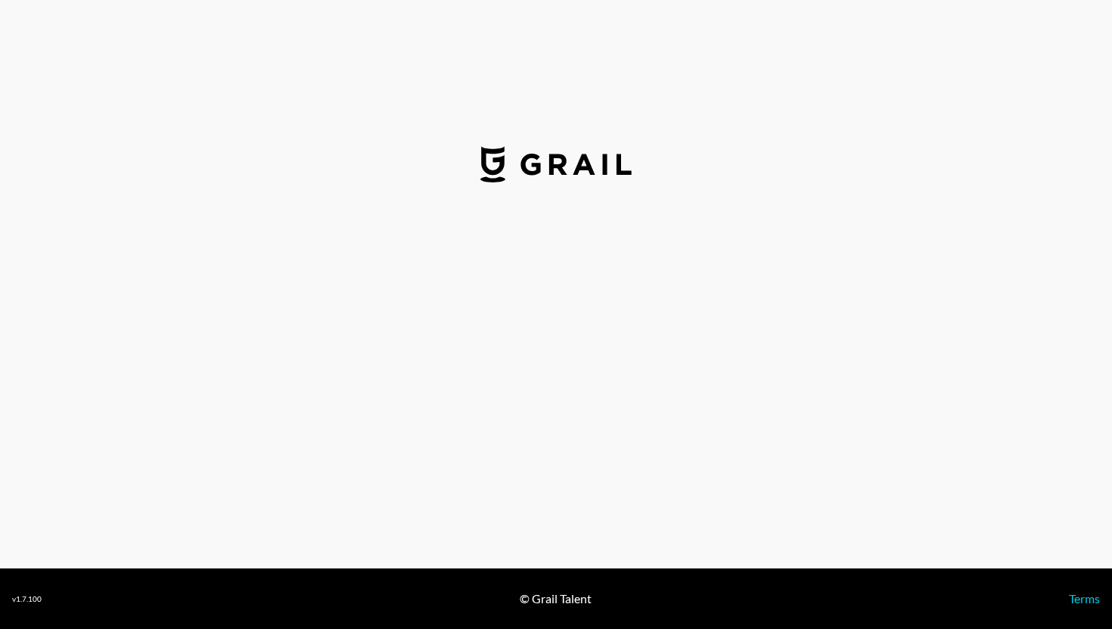
select select "USD"
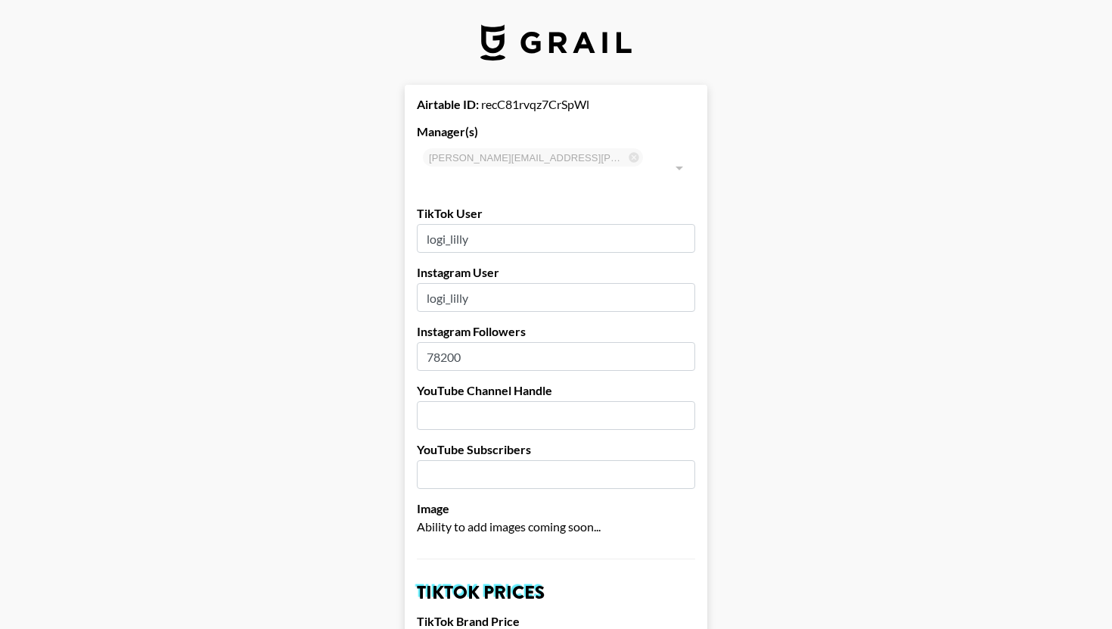
type input "[GEOGRAPHIC_DATA]"
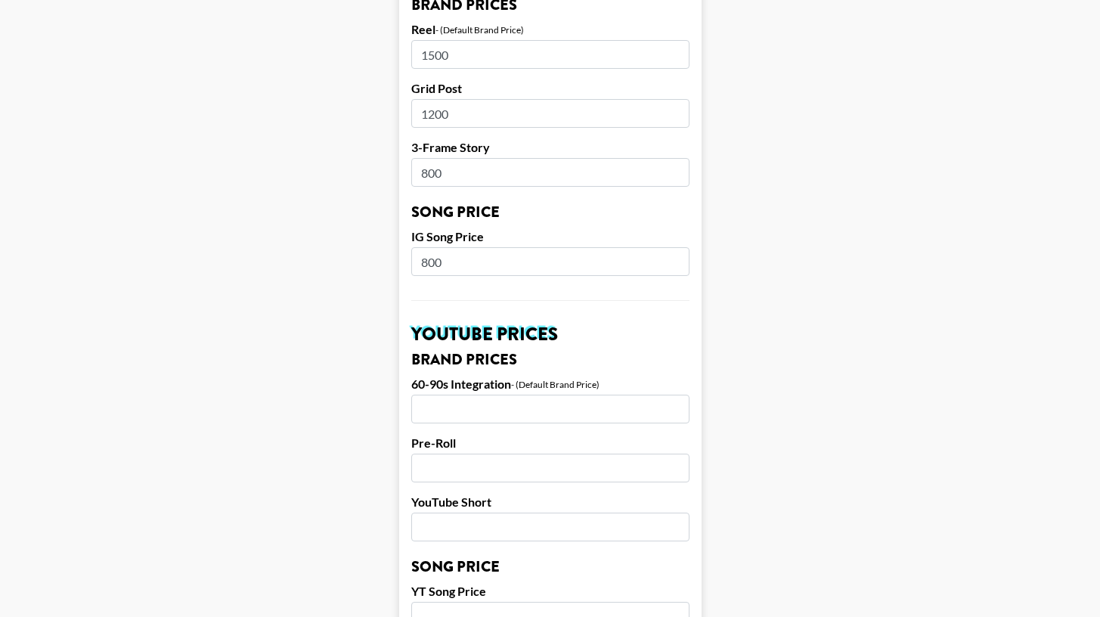
scroll to position [786, 0]
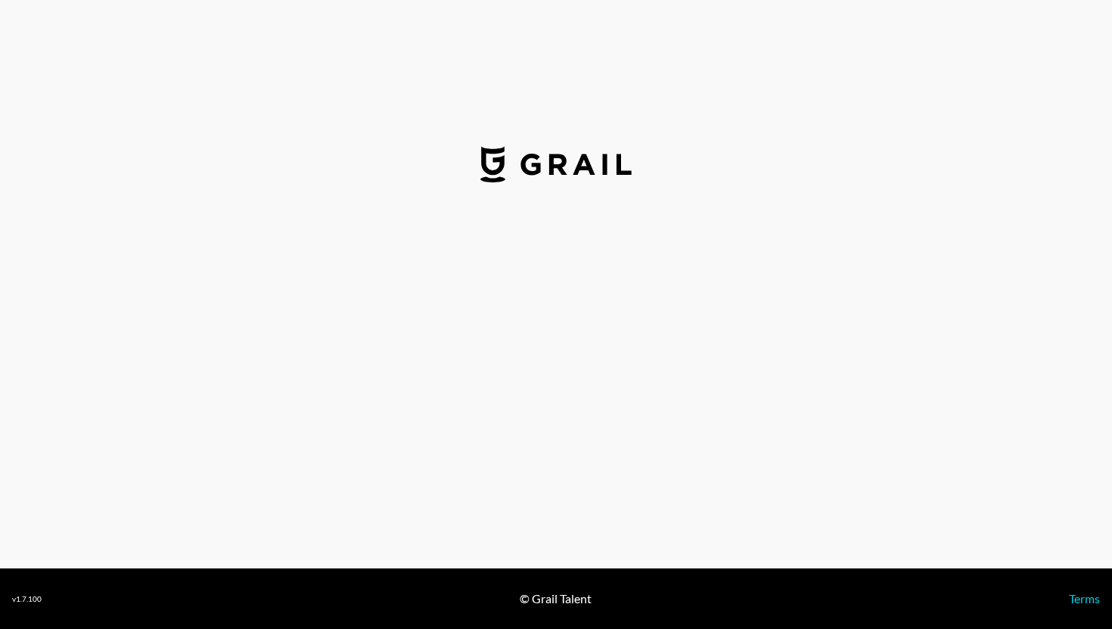
select select "USD"
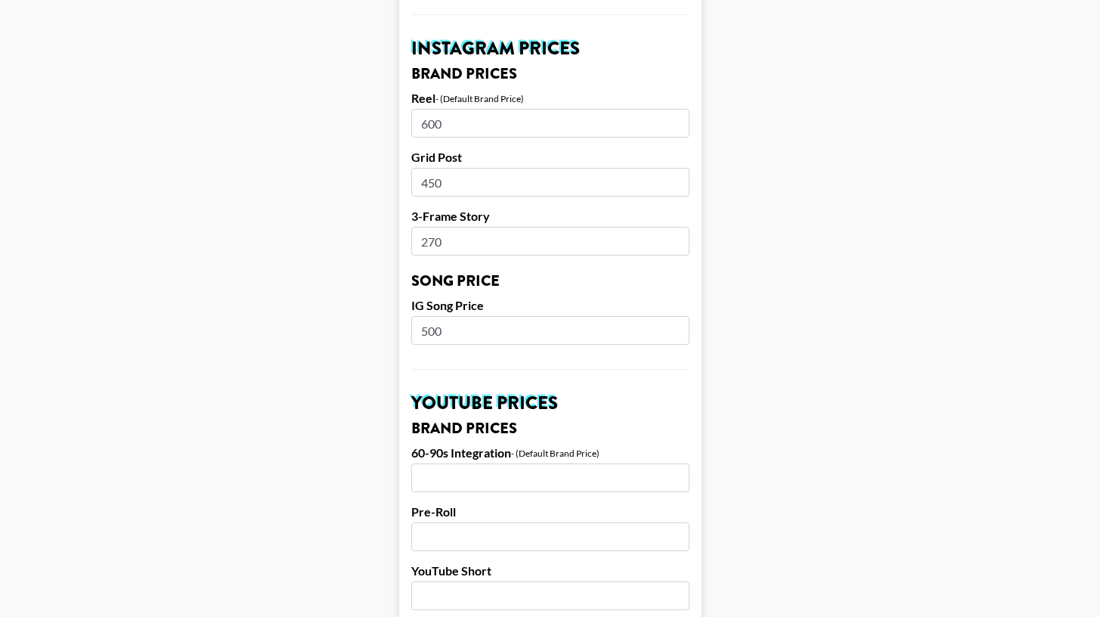
scroll to position [753, 0]
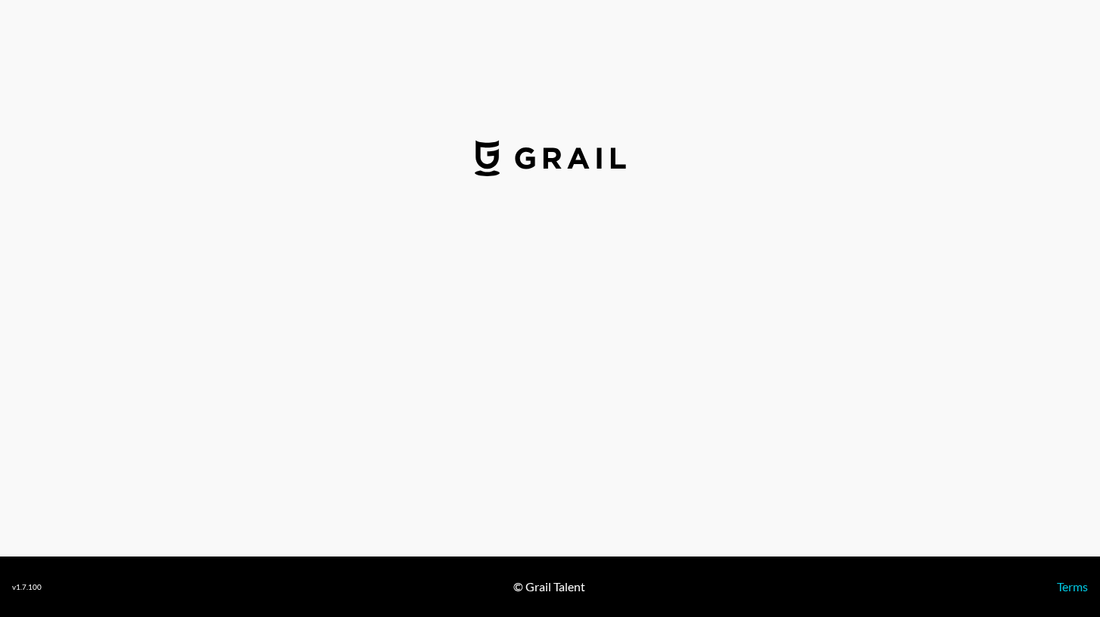
select select "USD"
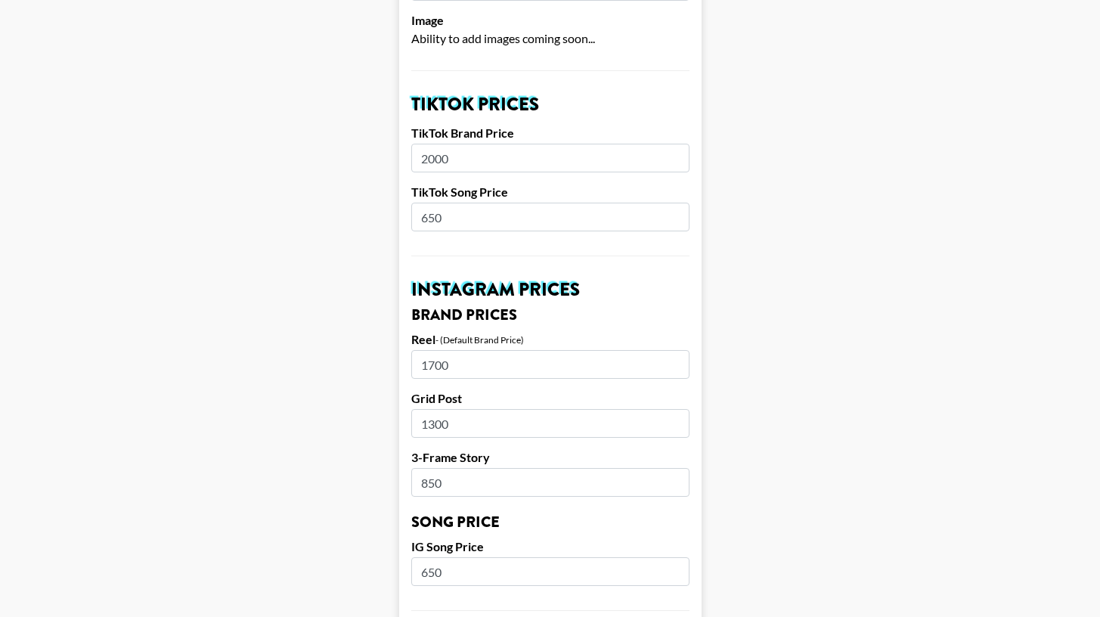
scroll to position [495, 0]
